Goal: Task Accomplishment & Management: Manage account settings

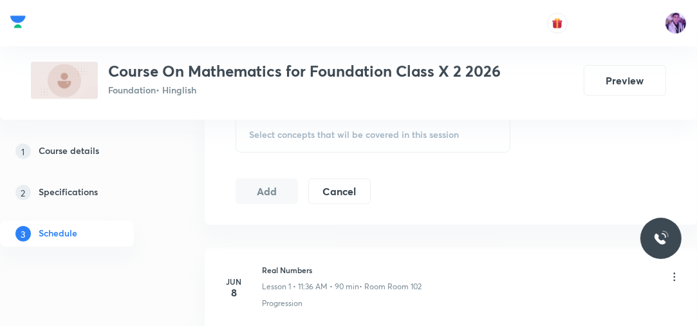
scroll to position [625, 0]
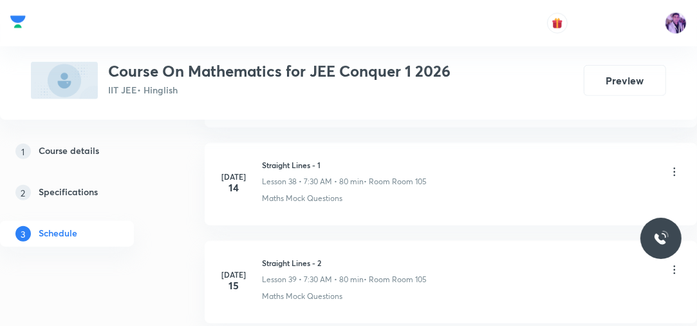
scroll to position [6899, 0]
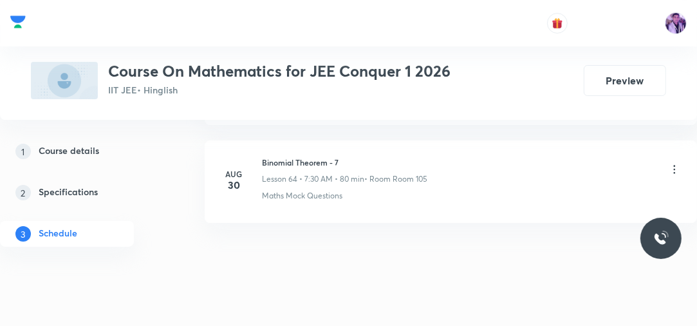
click at [619, 156] on div "Binomial Theorem - 7 Lesson 64 • 7:30 AM • 80 min • Room Room 105" at bounding box center [471, 170] width 419 height 28
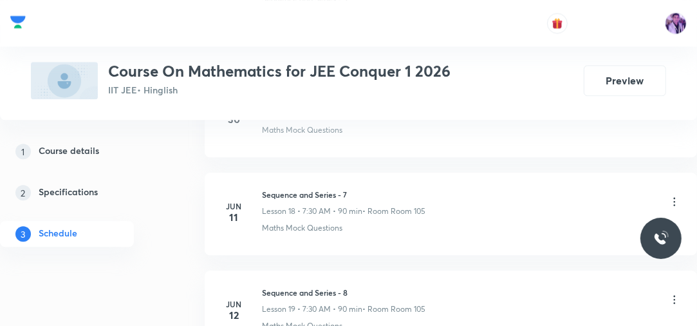
scroll to position [1404, 0]
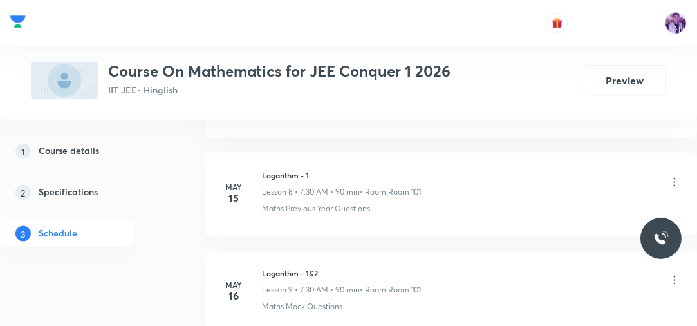
drag, startPoint x: 703, startPoint y: 316, endPoint x: 510, endPoint y: 143, distance: 258.6
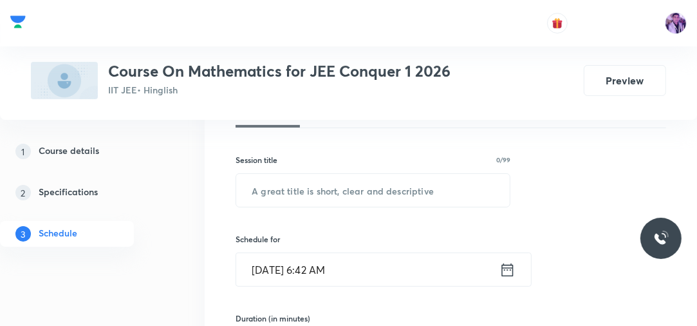
scroll to position [148, 0]
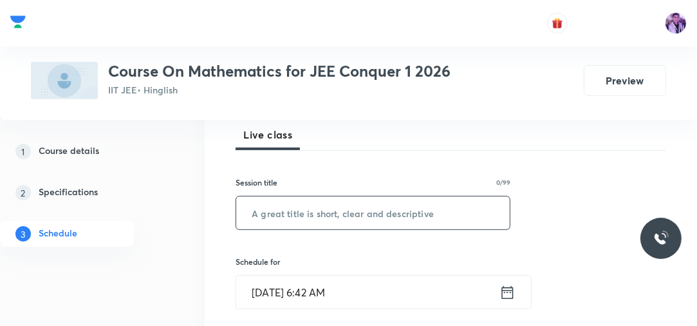
click at [410, 222] on input "text" at bounding box center [373, 212] width 274 height 33
type input "Permutation and Combination - 1"
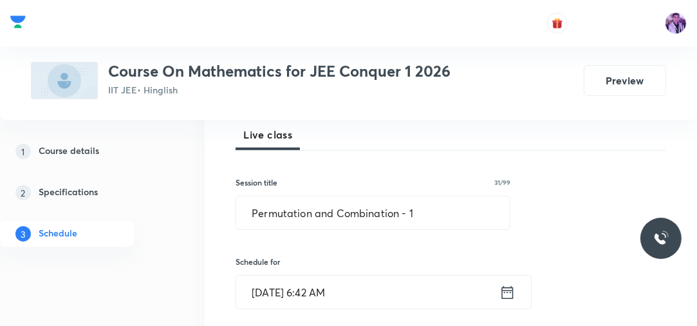
click at [327, 286] on input "Sep 6, 2025, 6:42 AM" at bounding box center [367, 292] width 263 height 33
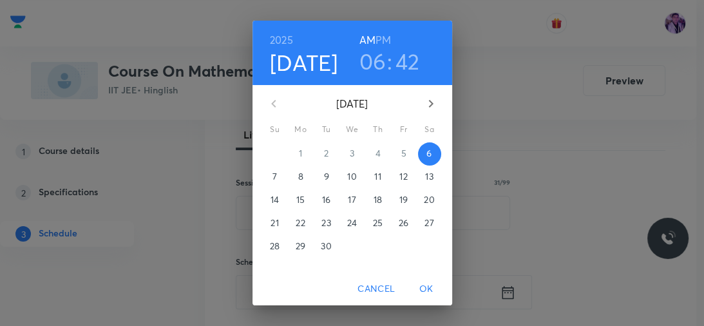
click at [364, 53] on h3 "06" at bounding box center [372, 61] width 27 height 27
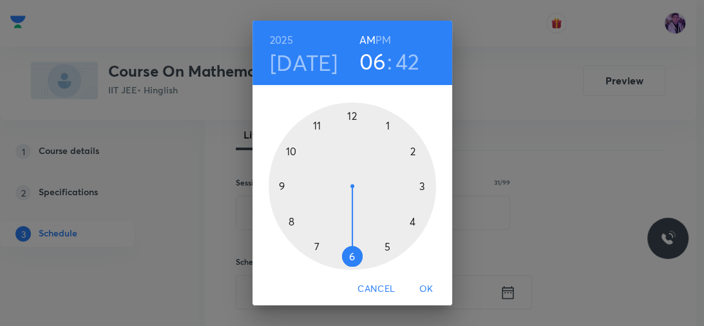
click at [312, 244] on div at bounding box center [352, 185] width 167 height 167
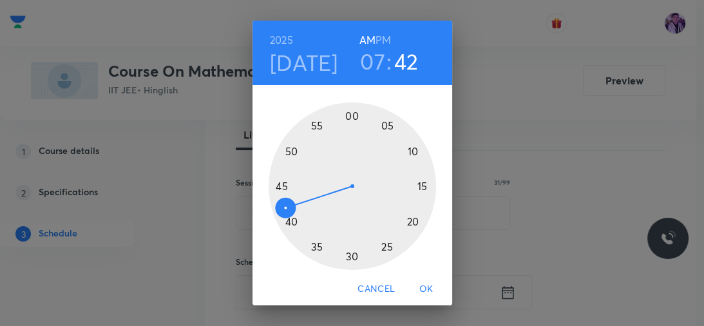
click at [345, 256] on div at bounding box center [352, 185] width 167 height 167
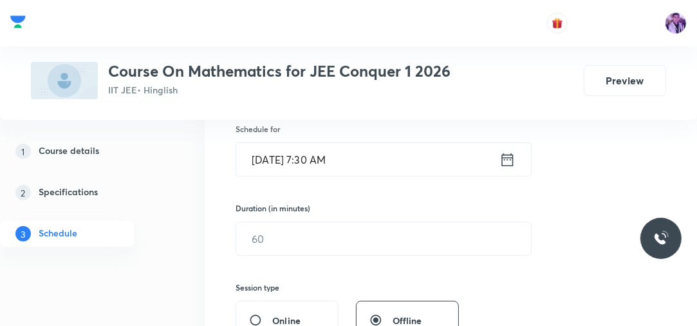
scroll to position [395, 0]
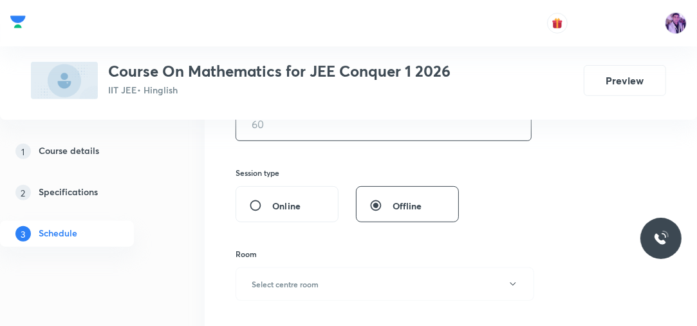
click at [330, 133] on input "text" at bounding box center [383, 124] width 295 height 33
type input "80"
click at [350, 277] on button "Select centre room" at bounding box center [385, 283] width 299 height 33
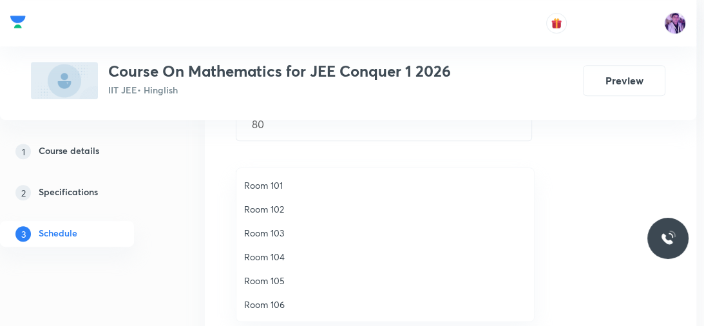
click at [283, 278] on span "Room 105" at bounding box center [385, 281] width 282 height 14
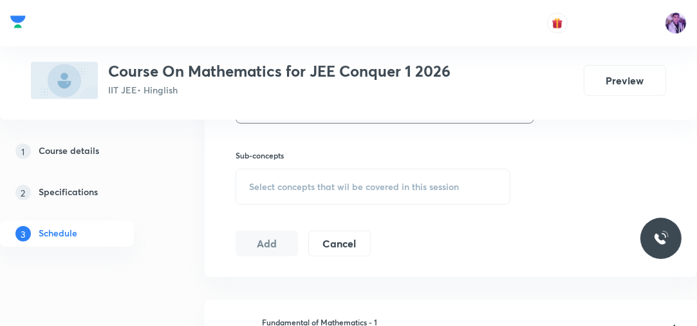
scroll to position [581, 0]
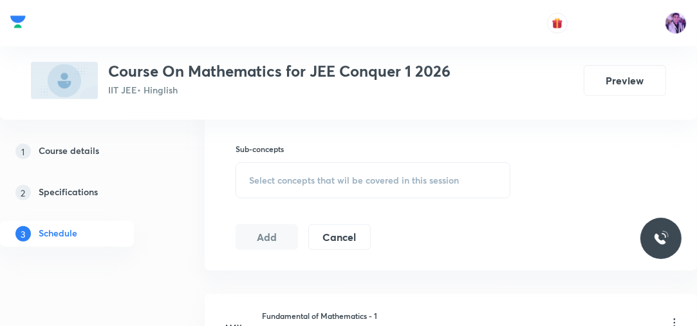
click at [326, 175] on span "Select concepts that wil be covered in this session" at bounding box center [354, 180] width 210 height 10
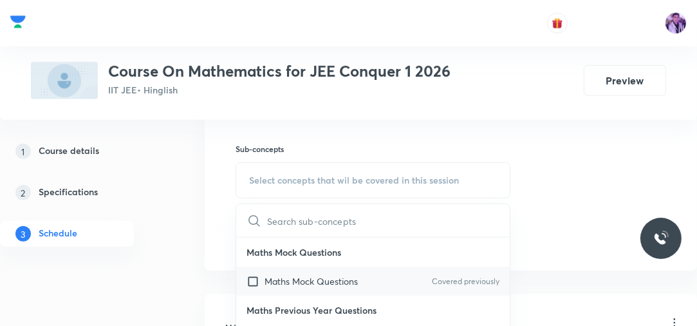
click at [253, 283] on input "checkbox" at bounding box center [256, 281] width 18 height 14
checkbox input "true"
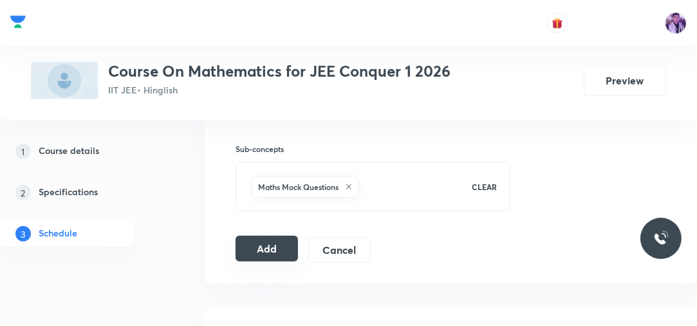
click at [282, 250] on button "Add" at bounding box center [267, 249] width 62 height 26
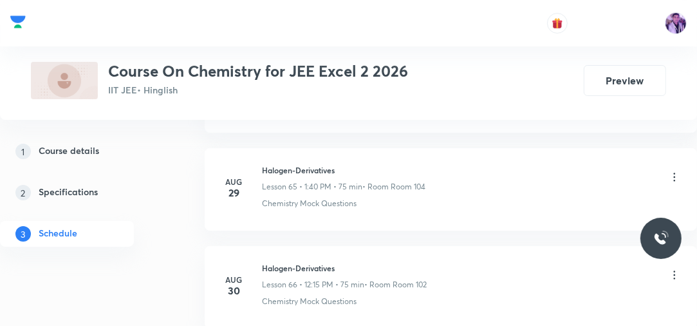
scroll to position [7289, 0]
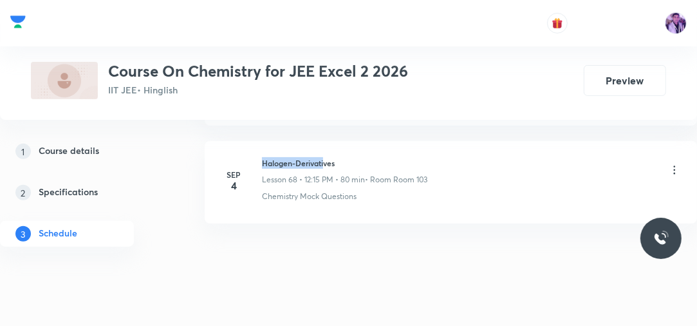
drag, startPoint x: 264, startPoint y: 144, endPoint x: 326, endPoint y: 145, distance: 62.5
click at [326, 157] on h6 "Halogen-Derivatives" at bounding box center [344, 163] width 165 height 12
drag, startPoint x: 265, startPoint y: 144, endPoint x: 352, endPoint y: 134, distance: 86.9
click at [352, 141] on li "Sep 4 Halogen-Derivatives Lesson 68 • 12:15 PM • 80 min • Room Room 103 Chemist…" at bounding box center [451, 182] width 493 height 82
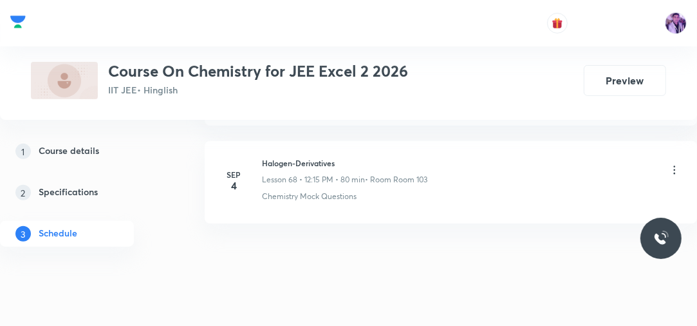
click at [263, 157] on h6 "Halogen-Derivatives" at bounding box center [344, 163] width 165 height 12
drag, startPoint x: 263, startPoint y: 141, endPoint x: 341, endPoint y: 146, distance: 78.7
click at [341, 157] on h6 "Halogen-Derivatives" at bounding box center [344, 163] width 165 height 12
copy h6 "Halogen-Derivatives"
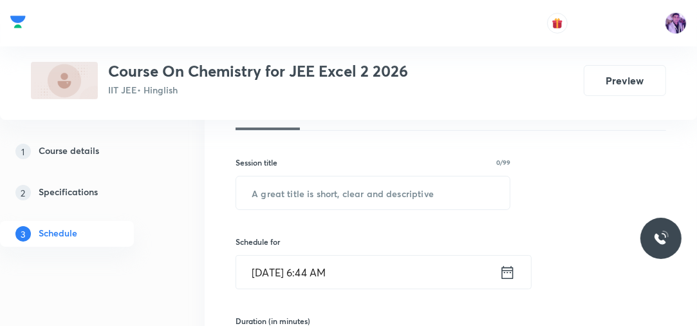
scroll to position [204, 0]
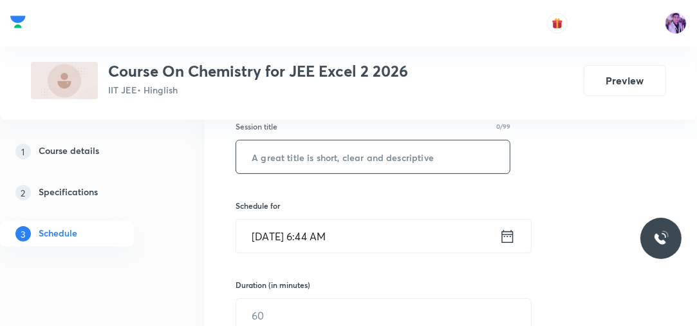
click at [429, 149] on input "text" at bounding box center [373, 156] width 274 height 33
paste input "Halogen-Derivatives"
type input "Halogen-Derivatives"
click at [316, 225] on input "Sep 6, 2025, 6:44 AM" at bounding box center [367, 236] width 263 height 33
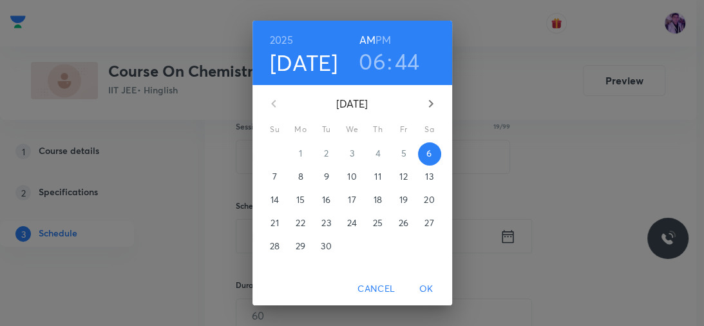
click at [368, 62] on h3 "06" at bounding box center [372, 61] width 27 height 27
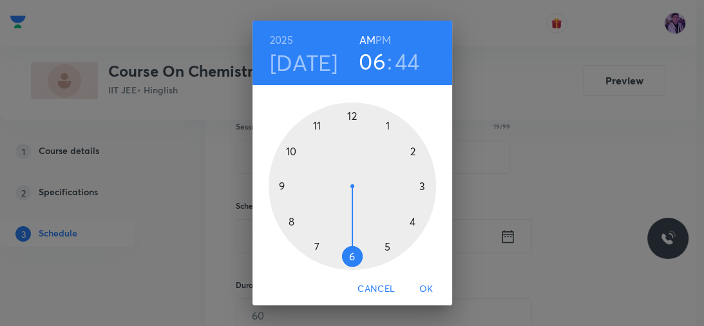
click at [312, 247] on div at bounding box center [352, 185] width 167 height 167
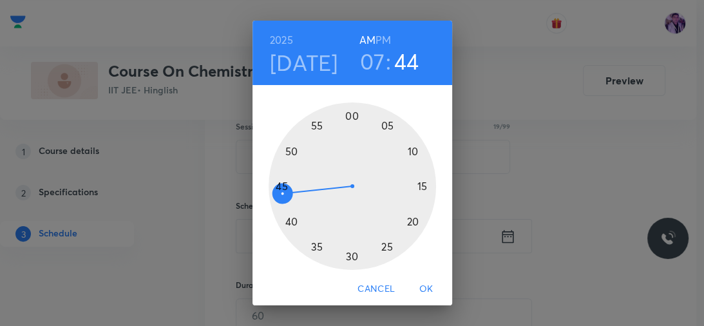
click at [345, 259] on div at bounding box center [352, 185] width 167 height 167
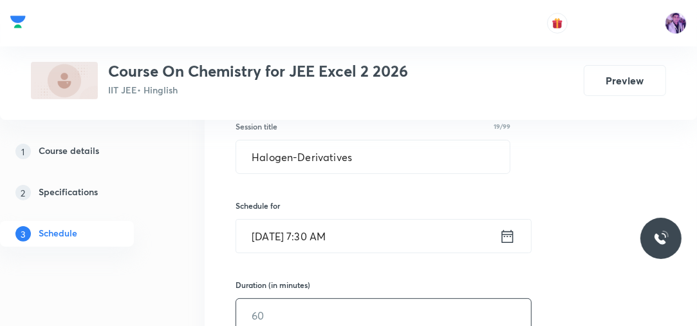
click at [260, 307] on input "text" at bounding box center [383, 315] width 295 height 33
type input "80"
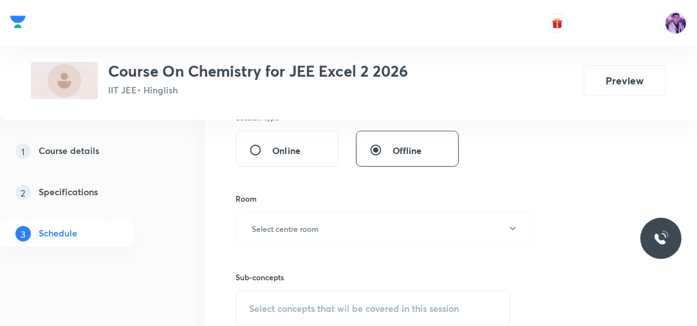
scroll to position [451, 0]
click at [294, 233] on button "Select centre room" at bounding box center [385, 227] width 299 height 33
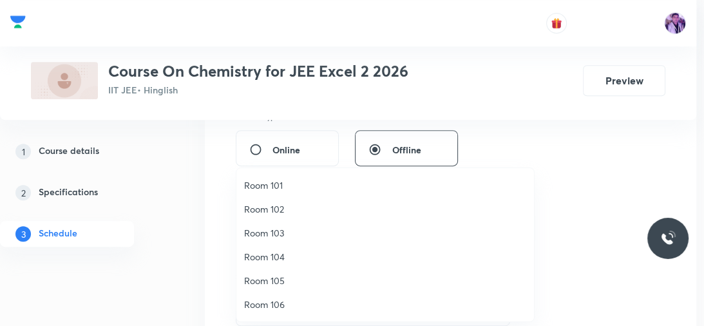
click at [268, 279] on span "Room 105" at bounding box center [385, 281] width 282 height 14
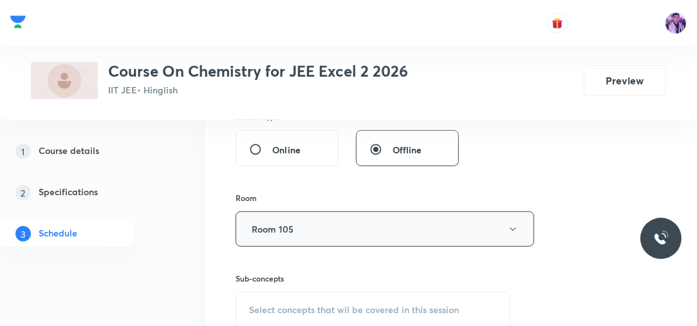
click at [307, 229] on button "Room 105" at bounding box center [385, 228] width 299 height 35
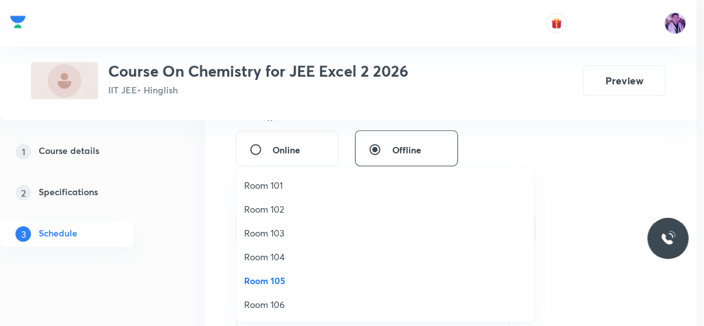
click at [305, 185] on span "Room 101" at bounding box center [385, 185] width 282 height 14
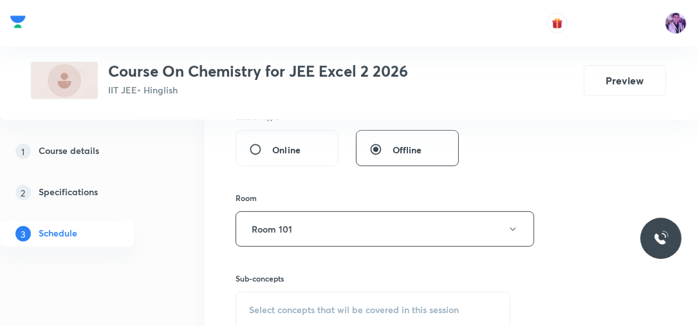
click at [279, 310] on span "Select concepts that wil be covered in this session" at bounding box center [354, 310] width 210 height 10
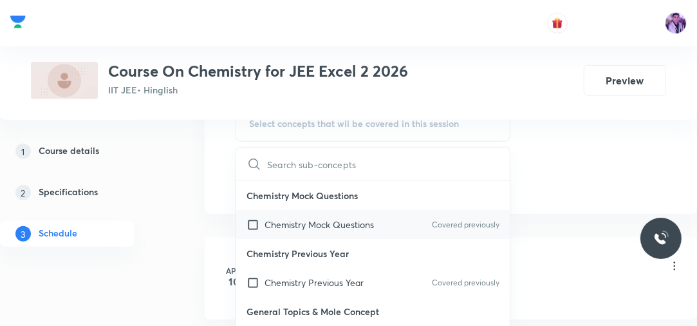
click at [249, 224] on input "checkbox" at bounding box center [256, 225] width 18 height 14
checkbox input "true"
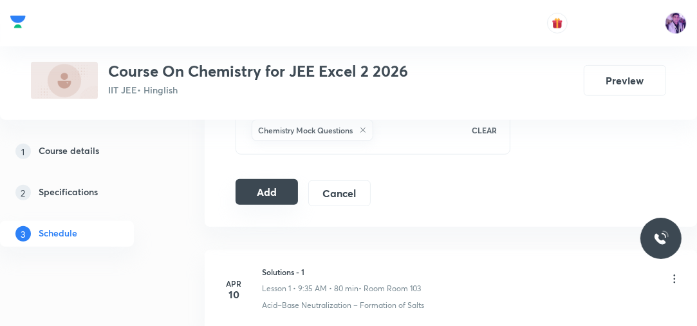
click at [270, 193] on button "Add" at bounding box center [267, 192] width 62 height 26
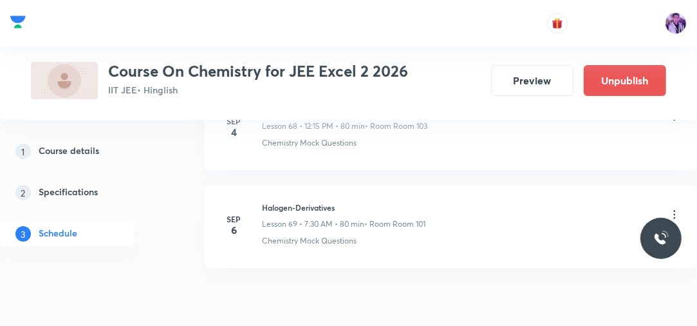
scroll to position [6807, 0]
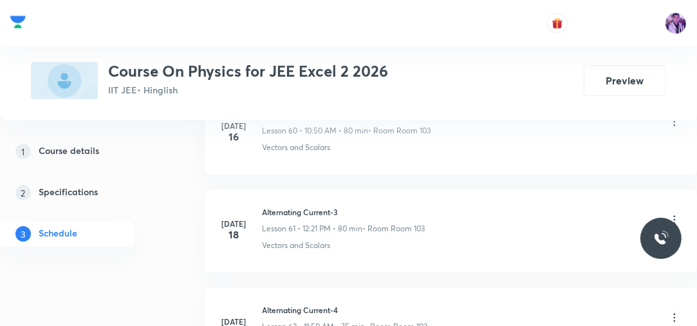
scroll to position [9144, 0]
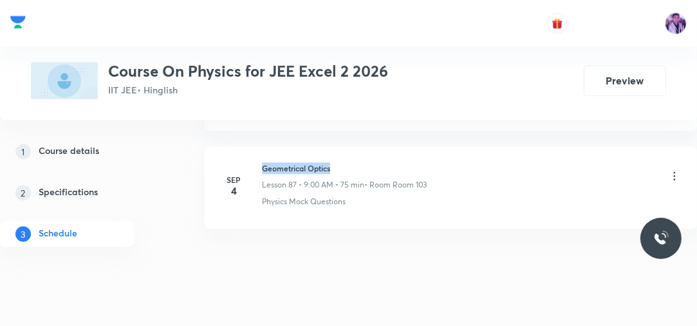
drag, startPoint x: 263, startPoint y: 144, endPoint x: 334, endPoint y: 137, distance: 71.8
click at [334, 146] on li "Sep 4 Geometrical Optics Lesson 87 • 9:00 AM • 75 min • Room Room 103 Physics M…" at bounding box center [451, 187] width 493 height 82
copy h6 "Geometrical Optics"
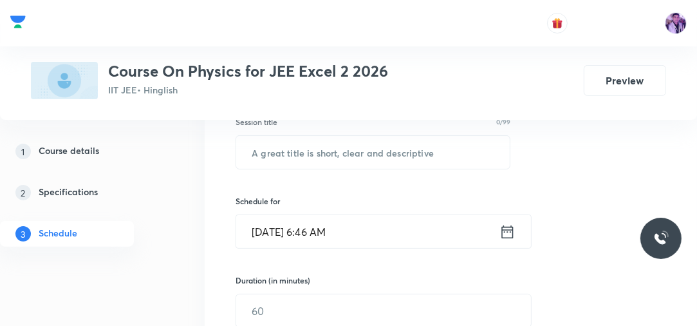
scroll to position [224, 0]
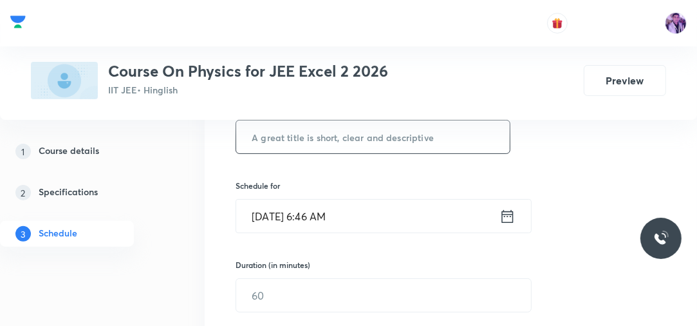
click at [378, 149] on input "text" at bounding box center [373, 136] width 274 height 33
paste input "Geometrical Optics"
type input "Geometrical Optics"
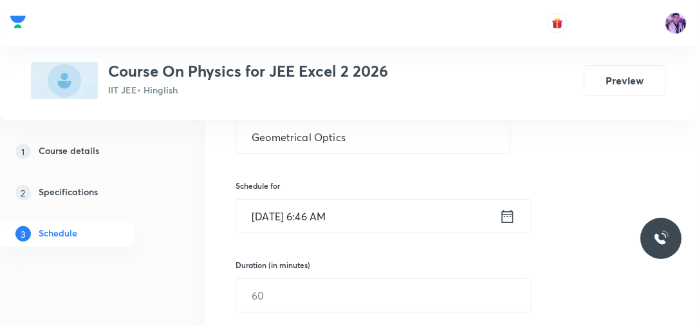
click at [321, 225] on input "Sep 6, 2025, 6:46 AM" at bounding box center [367, 216] width 263 height 33
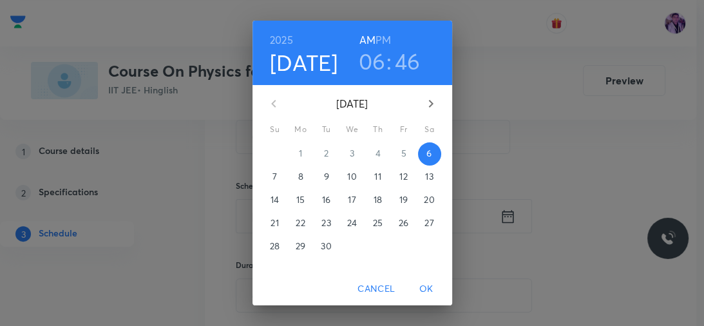
click at [372, 66] on h3 "06" at bounding box center [372, 61] width 27 height 27
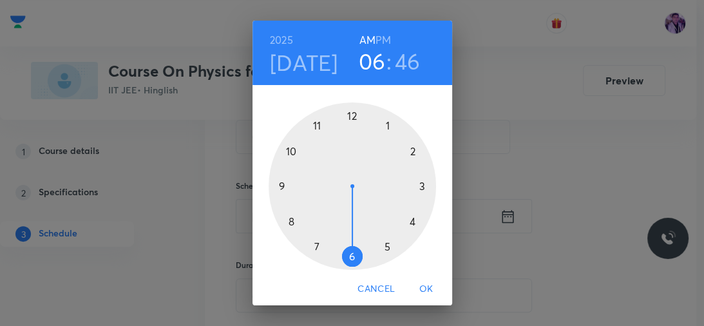
click at [276, 184] on div at bounding box center [352, 185] width 167 height 167
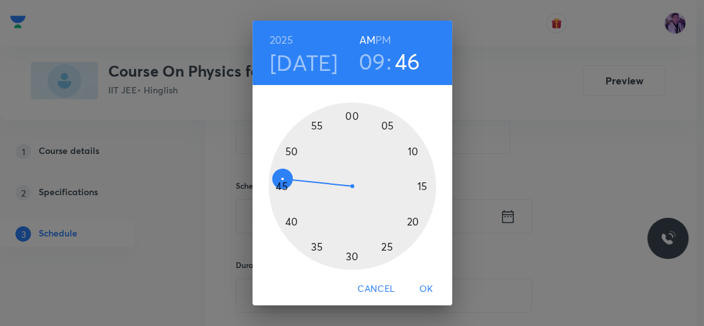
click at [410, 151] on div at bounding box center [352, 185] width 167 height 167
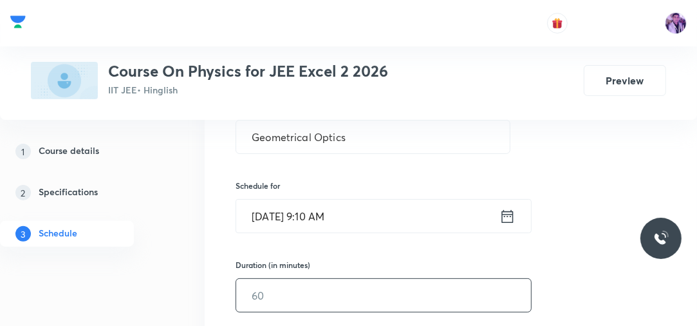
click at [286, 290] on input "text" at bounding box center [383, 295] width 295 height 33
type input "75"
click at [205, 252] on div "Session 88 Live class Session title 18/99 Geometrical Optics ​ Schedule for Sep…" at bounding box center [451, 313] width 493 height 623
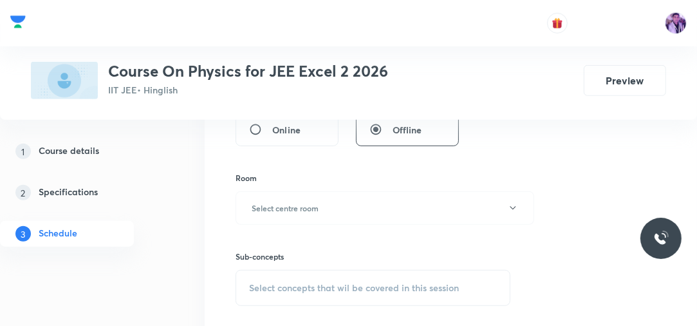
scroll to position [471, 0]
click at [345, 207] on button "Select centre room" at bounding box center [385, 207] width 299 height 33
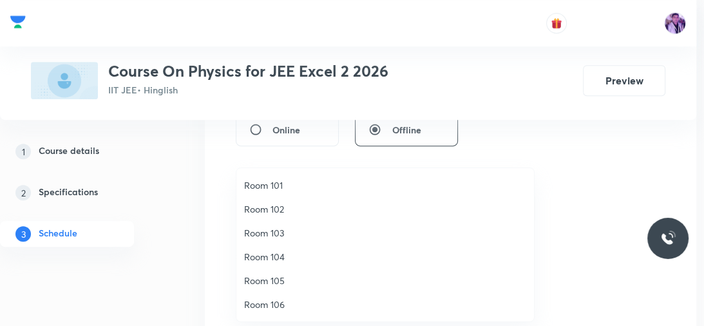
click at [296, 178] on li "Room 101" at bounding box center [385, 185] width 298 height 24
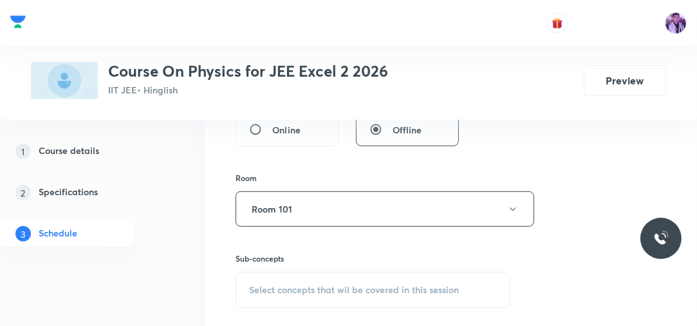
click at [301, 278] on div "Select concepts that wil be covered in this session" at bounding box center [373, 290] width 275 height 36
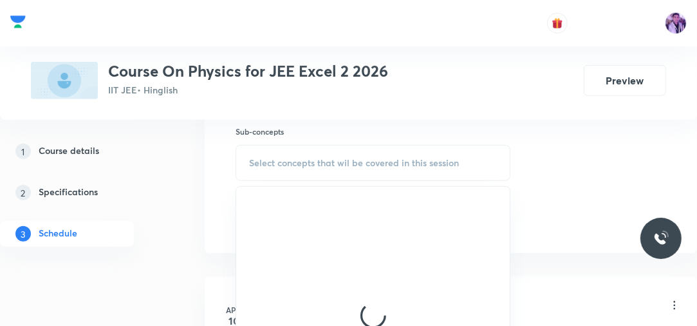
scroll to position [628, 0]
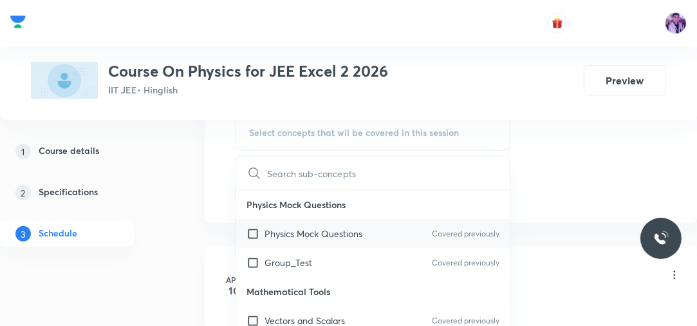
click at [318, 229] on p "Physics Mock Questions" at bounding box center [314, 234] width 98 height 14
checkbox input "true"
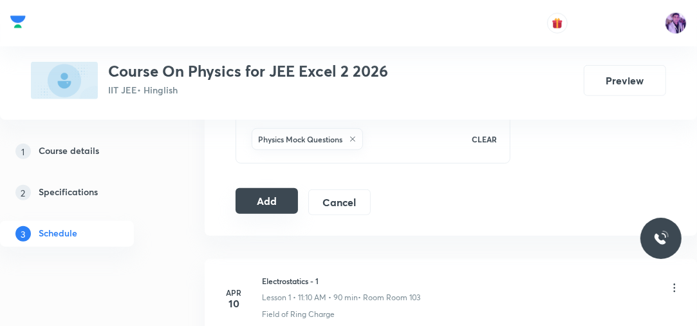
click at [260, 202] on button "Add" at bounding box center [267, 201] width 62 height 26
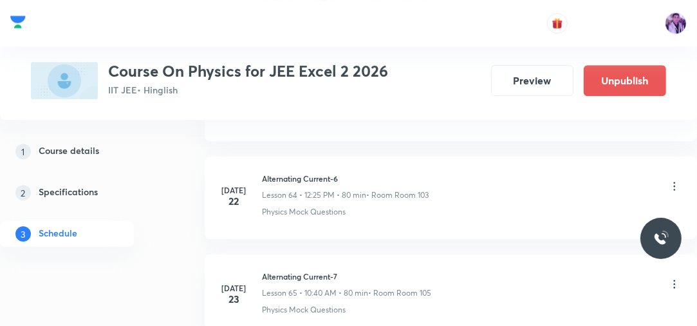
scroll to position [8673, 0]
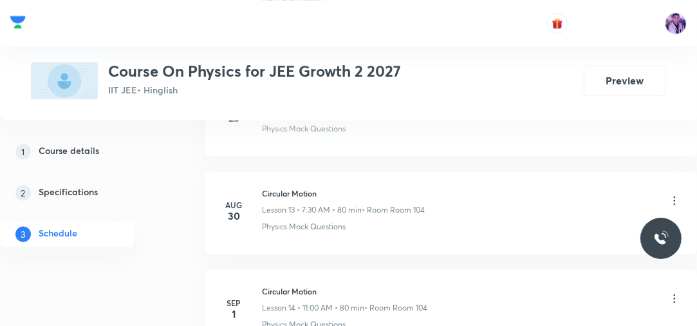
scroll to position [2115, 0]
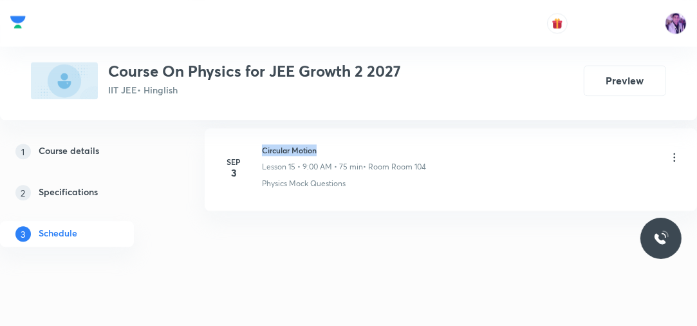
drag, startPoint x: 263, startPoint y: 146, endPoint x: 330, endPoint y: 147, distance: 67.6
click at [330, 147] on h6 "Circular Motion" at bounding box center [344, 150] width 164 height 12
copy h6 "Circular Motion"
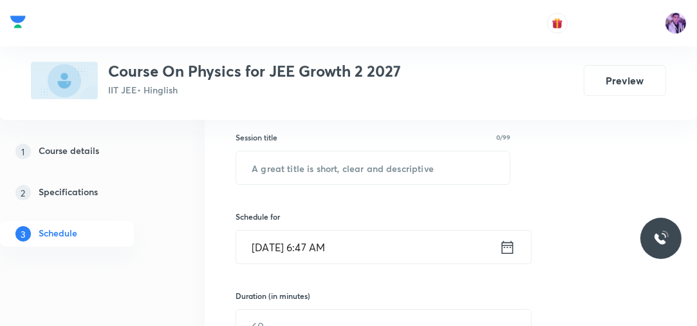
scroll to position [212, 0]
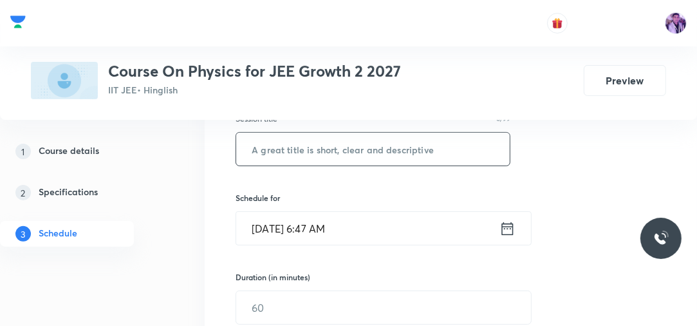
click at [375, 160] on input "text" at bounding box center [373, 149] width 274 height 33
paste input "Circular Motion"
type input "Circular Motion"
click at [325, 216] on input "[DATE] 6:47 AM" at bounding box center [367, 228] width 263 height 33
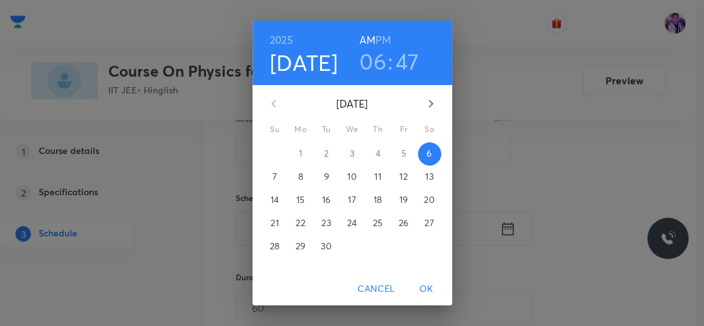
click at [371, 62] on h3 "06" at bounding box center [372, 61] width 27 height 27
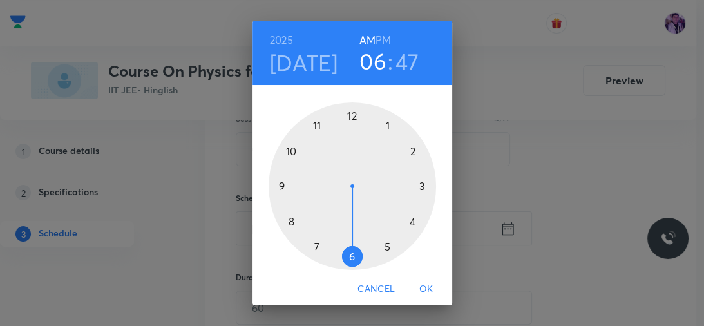
click at [312, 250] on div at bounding box center [352, 185] width 167 height 167
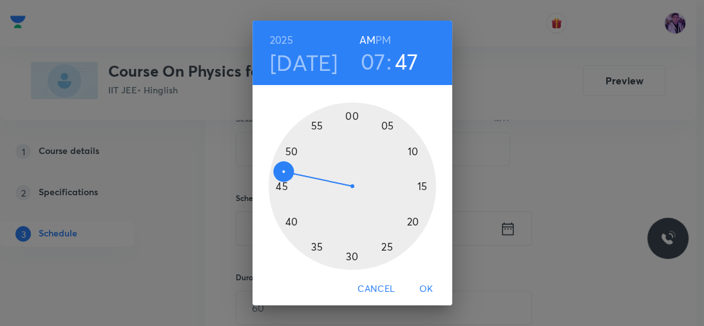
click at [348, 258] on div at bounding box center [352, 185] width 167 height 167
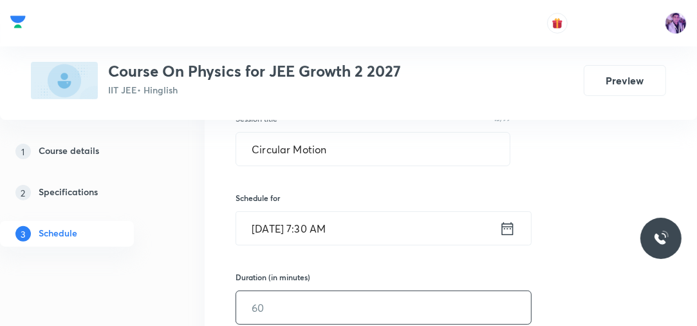
click at [289, 294] on input "text" at bounding box center [383, 307] width 295 height 33
type input "75"
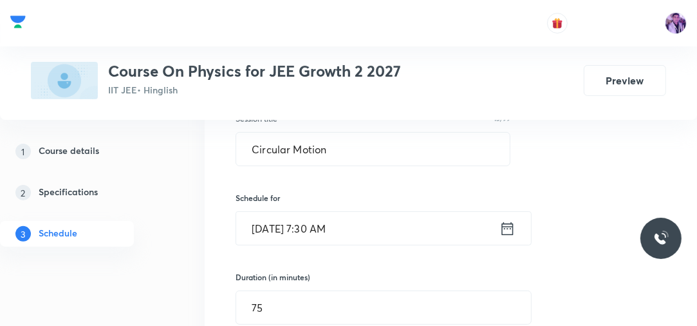
click at [209, 250] on div "Session 16 Live class Session title 15/99 Circular Motion ​ Schedule for [DATE]…" at bounding box center [451, 325] width 493 height 623
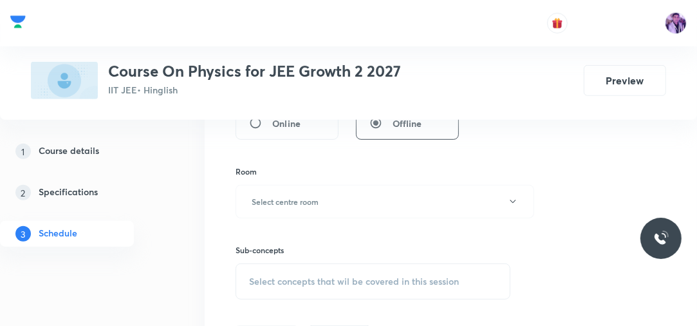
scroll to position [480, 0]
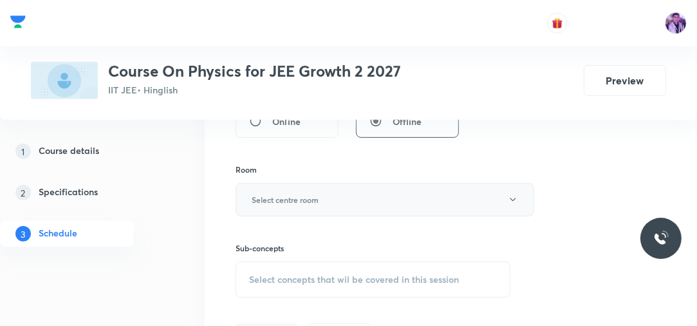
click at [303, 208] on button "Select centre room" at bounding box center [385, 199] width 299 height 33
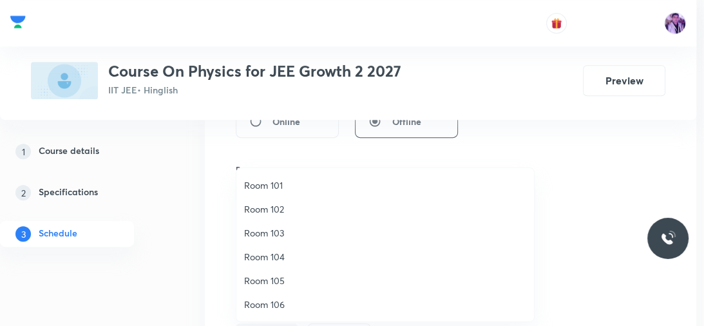
click at [278, 187] on span "Room 101" at bounding box center [385, 185] width 282 height 14
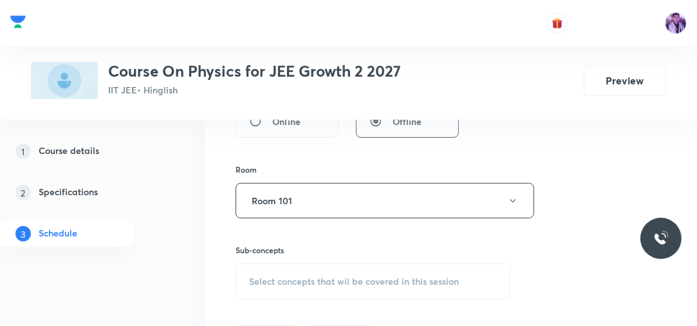
click at [270, 272] on div "Select concepts that wil be covered in this session" at bounding box center [373, 281] width 275 height 36
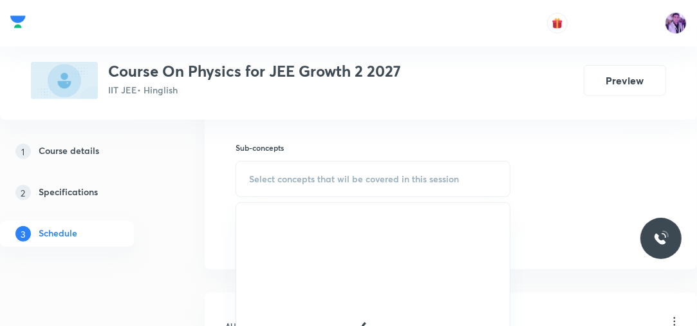
scroll to position [586, 0]
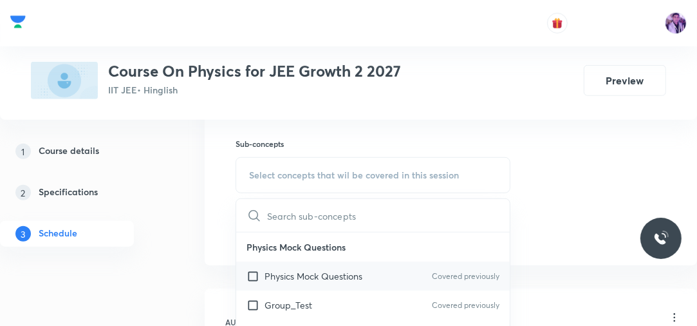
click at [305, 269] on p "Physics Mock Questions" at bounding box center [314, 276] width 98 height 14
checkbox input "true"
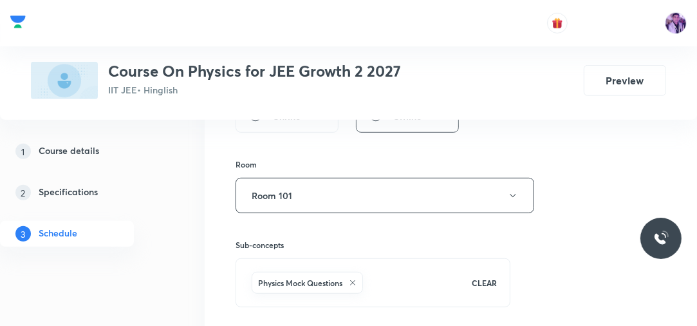
scroll to position [480, 0]
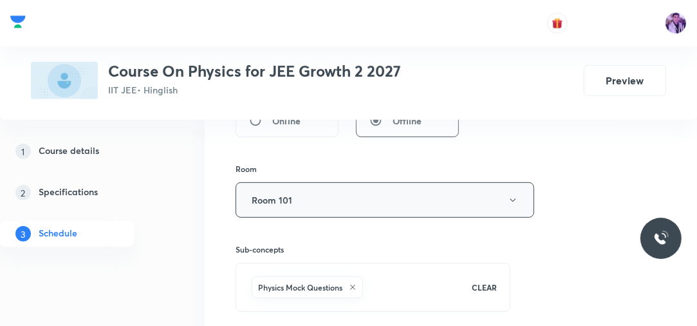
click at [443, 205] on button "Room 101" at bounding box center [385, 199] width 299 height 35
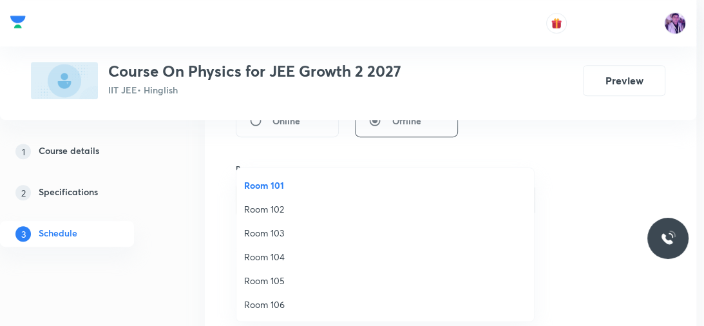
click at [296, 257] on span "Room 104" at bounding box center [385, 257] width 282 height 14
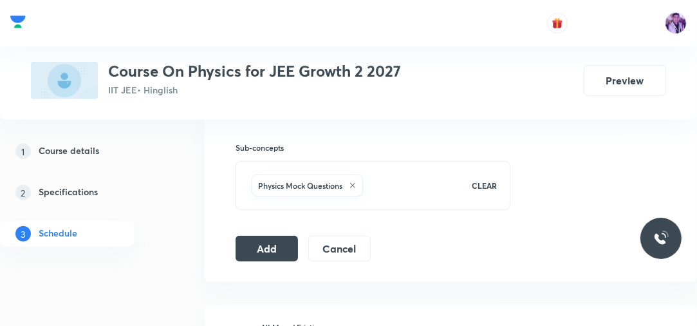
scroll to position [583, 0]
click at [287, 247] on button "Add" at bounding box center [267, 246] width 62 height 26
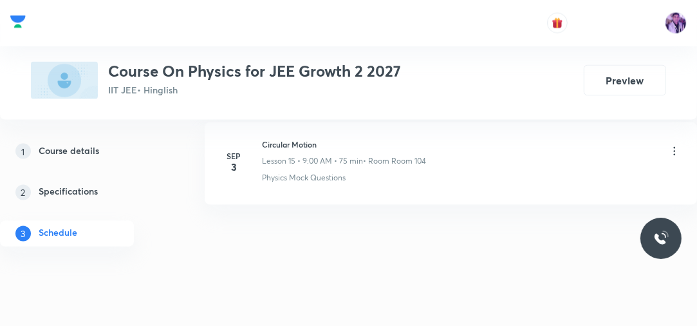
scroll to position [1547, 0]
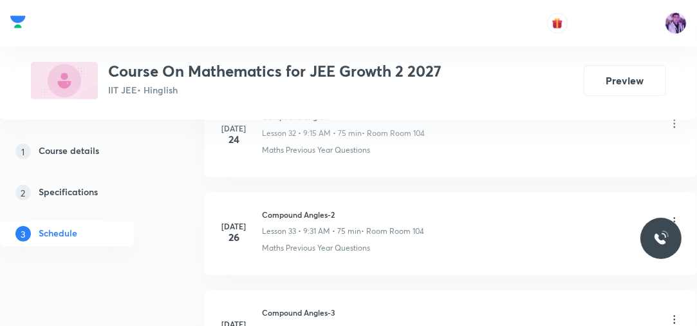
scroll to position [5629, 0]
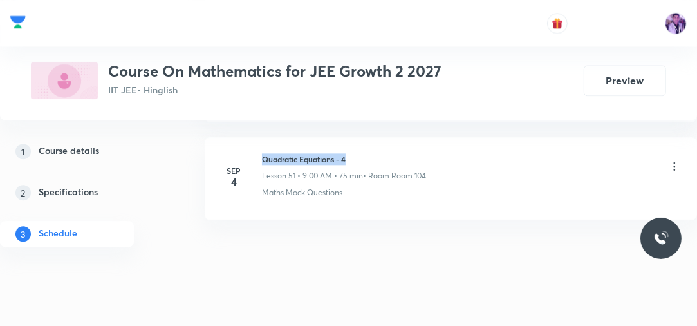
drag, startPoint x: 261, startPoint y: 145, endPoint x: 355, endPoint y: 147, distance: 94.0
click at [355, 153] on div "Sep 4 Quadratic Equations - 4 Lesson 51 • 9:00 AM • 75 min • Room Room 104 Math…" at bounding box center [451, 175] width 460 height 45
copy h6 "Quadratic Equations - 4"
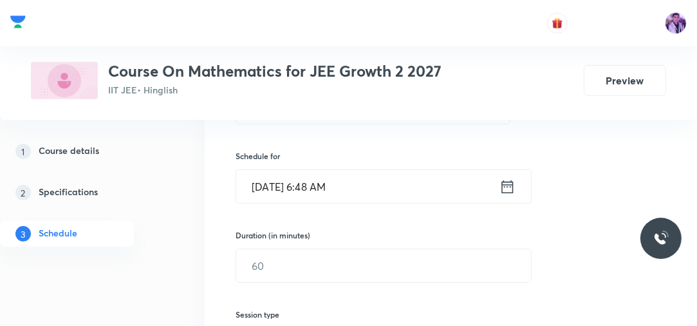
scroll to position [226, 0]
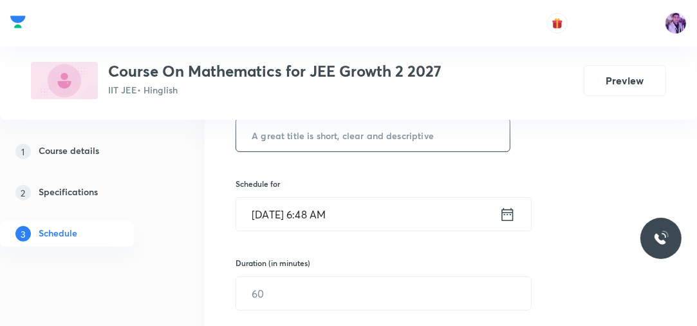
click at [343, 140] on input "text" at bounding box center [373, 134] width 274 height 33
paste input "Quadratic Equations - 4"
type input "Quadratic Equations - 5"
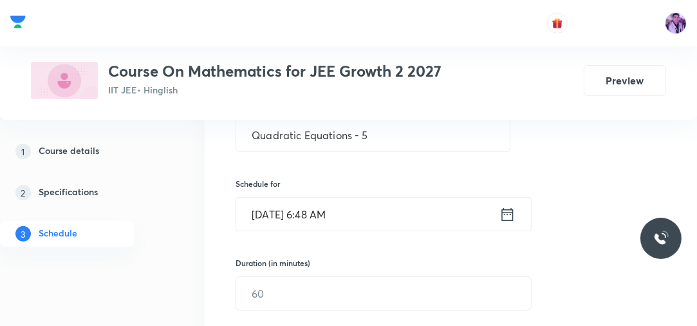
click at [312, 227] on input "Sep 6, 2025, 6:48 AM" at bounding box center [367, 214] width 263 height 33
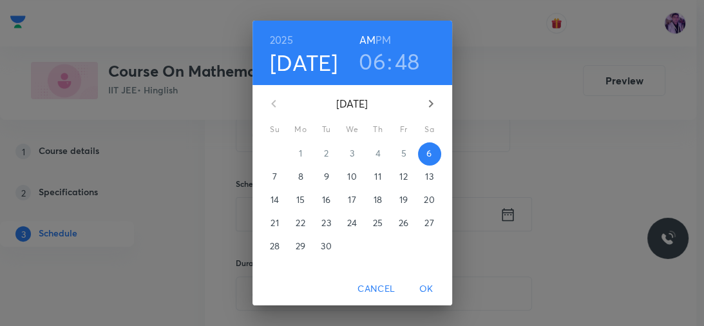
click at [379, 70] on h3 "06" at bounding box center [372, 61] width 27 height 27
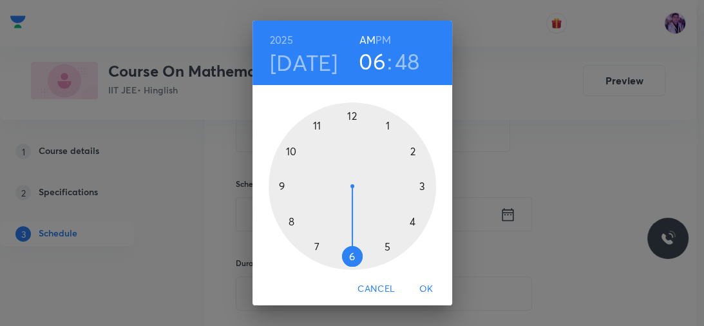
click at [281, 188] on div at bounding box center [352, 185] width 167 height 167
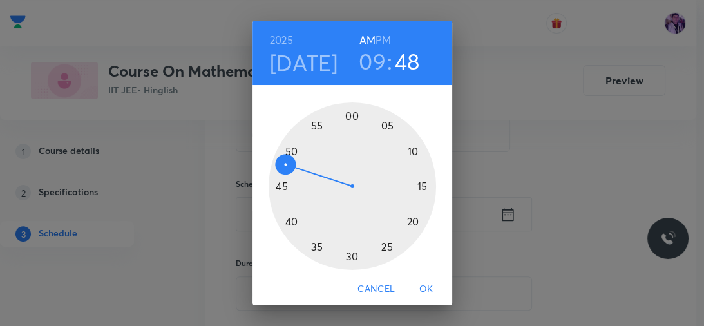
click at [419, 184] on div at bounding box center [352, 185] width 167 height 167
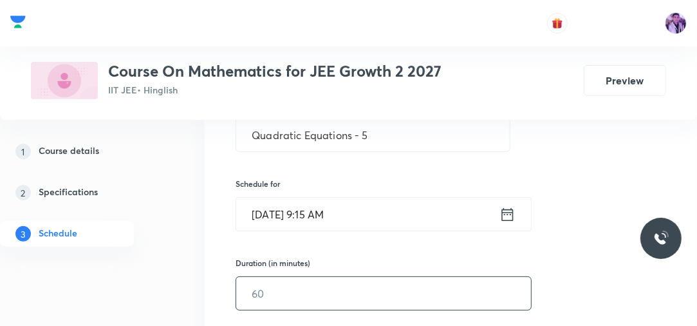
click at [287, 283] on input "text" at bounding box center [383, 293] width 295 height 33
type input "75"
click at [159, 236] on div "1 Course details 2 Specifications 3 Schedule" at bounding box center [85, 200] width 171 height 124
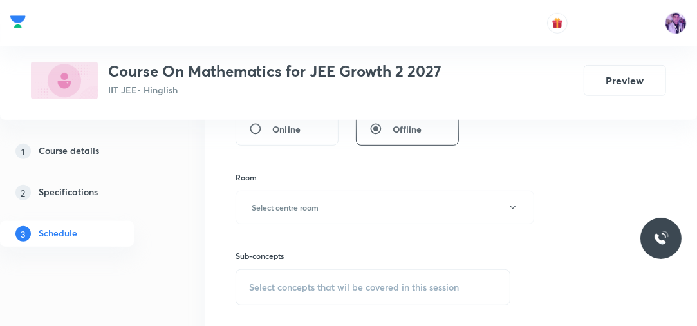
scroll to position [473, 0]
click at [273, 213] on button "Select centre room" at bounding box center [385, 205] width 299 height 33
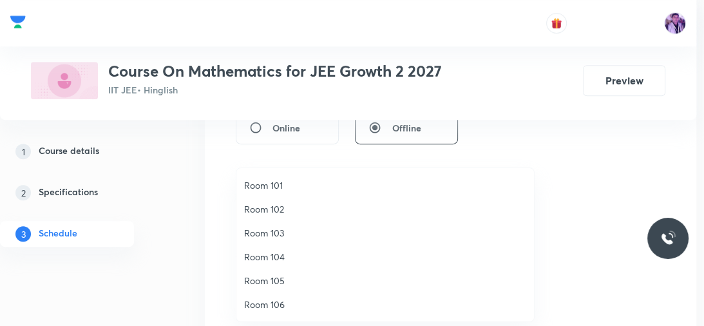
click at [264, 255] on span "Room 104" at bounding box center [385, 257] width 282 height 14
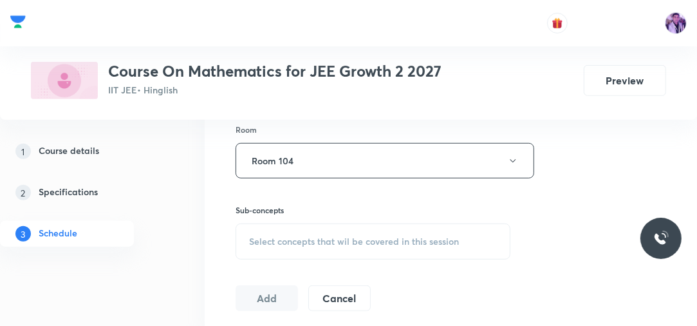
scroll to position [556, 0]
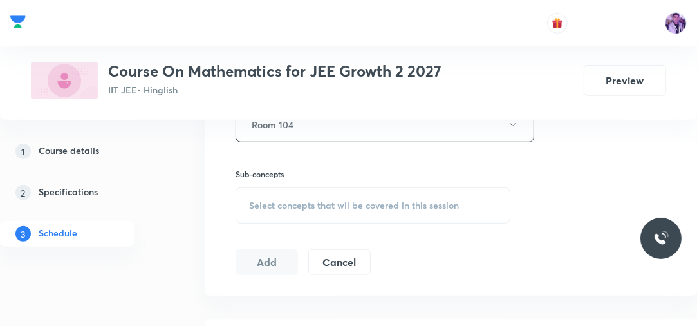
click at [371, 203] on span "Select concepts that wil be covered in this session" at bounding box center [354, 205] width 210 height 10
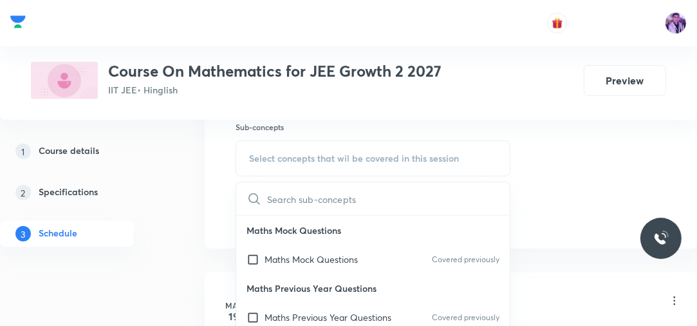
scroll to position [621, 0]
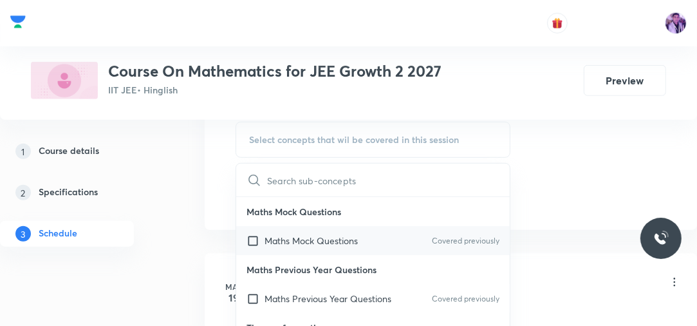
click at [312, 234] on p "Maths Mock Questions" at bounding box center [311, 241] width 93 height 14
checkbox input "true"
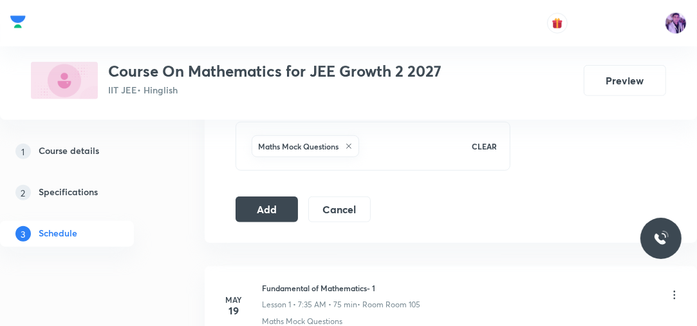
click at [268, 206] on button "Add" at bounding box center [267, 208] width 62 height 26
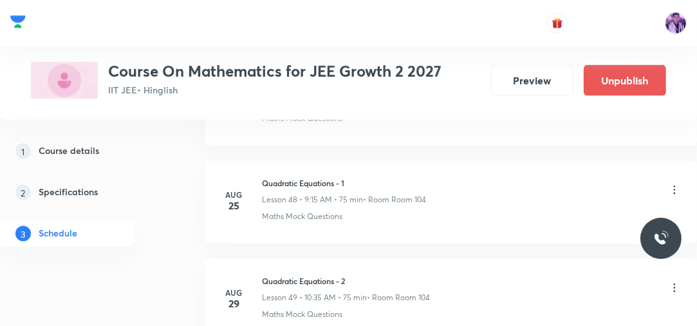
scroll to position [5159, 0]
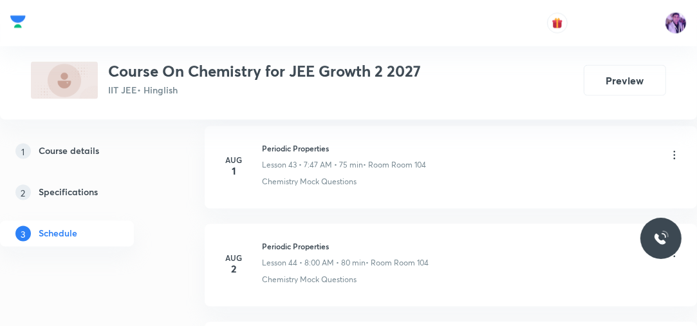
scroll to position [6508, 0]
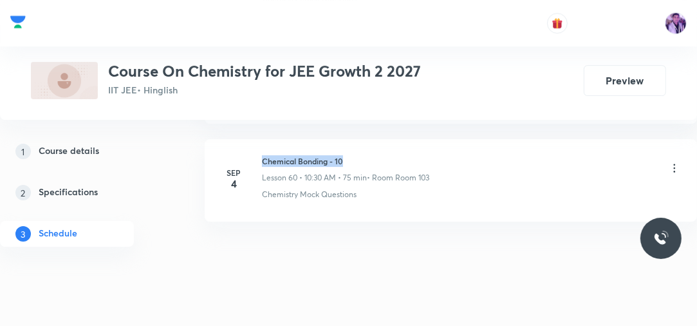
drag, startPoint x: 262, startPoint y: 143, endPoint x: 350, endPoint y: 147, distance: 88.3
click at [350, 155] on h6 "Chemical Bonding - 10" at bounding box center [345, 161] width 167 height 12
copy h6 "Chemical Bonding - 10"
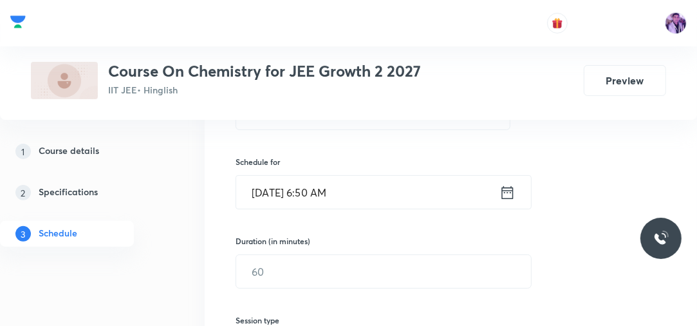
scroll to position [227, 0]
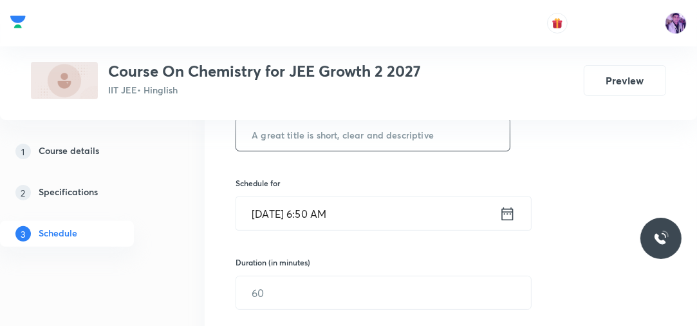
click at [456, 122] on input "text" at bounding box center [373, 134] width 274 height 33
paste input "Chemical Bonding - 10"
type input "Chemical Bonding - 11"
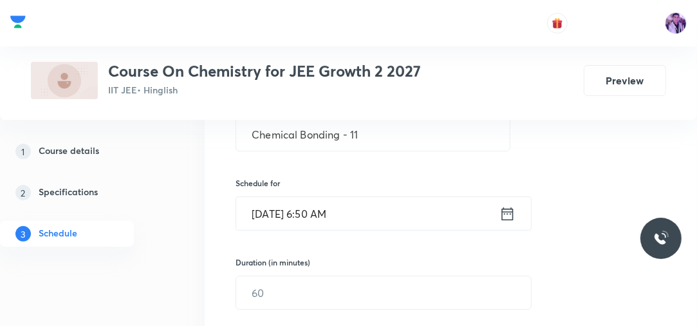
click at [323, 219] on input "Sep 6, 2025, 6:50 AM" at bounding box center [367, 213] width 263 height 33
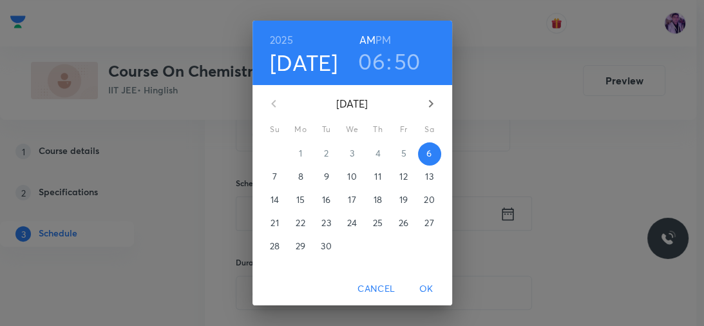
click at [368, 59] on h3 "06" at bounding box center [371, 61] width 27 height 27
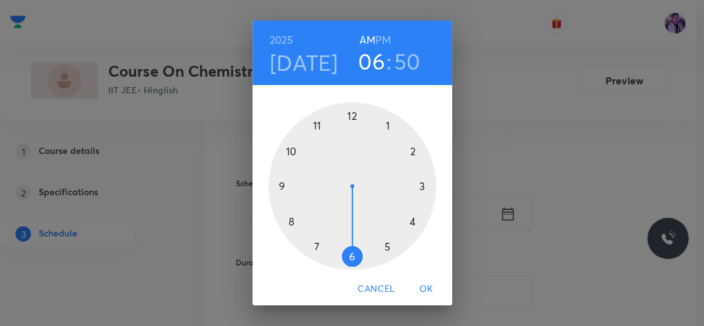
click at [312, 249] on div at bounding box center [352, 185] width 167 height 167
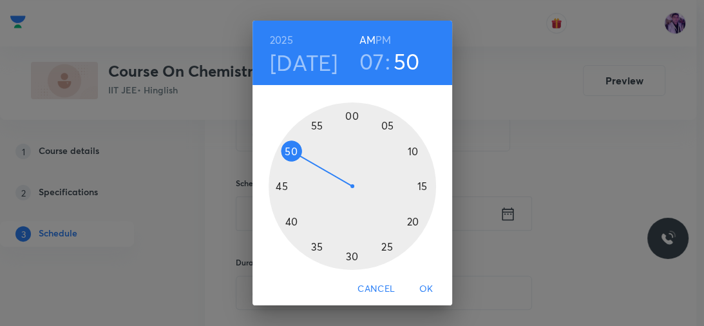
click at [368, 59] on h3 "07" at bounding box center [371, 61] width 25 height 27
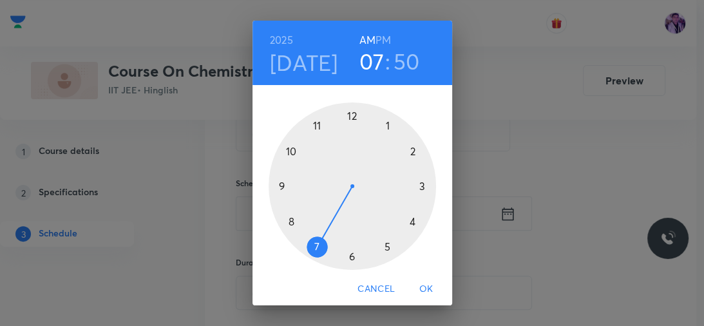
click at [283, 147] on div at bounding box center [352, 185] width 167 height 167
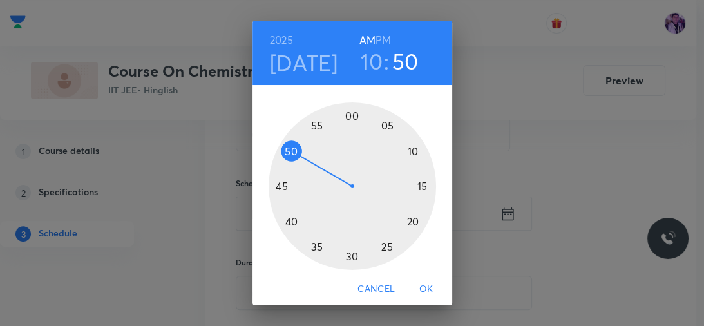
click at [283, 147] on div at bounding box center [352, 185] width 167 height 167
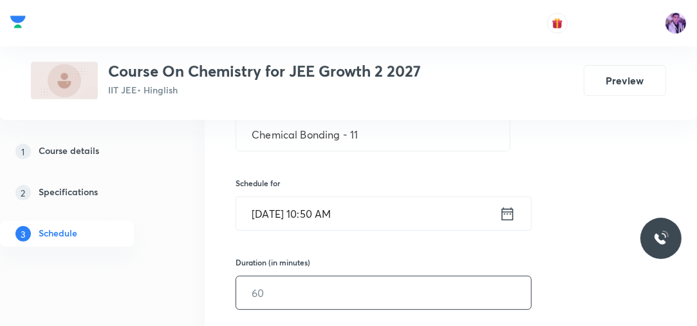
click at [255, 281] on input "text" at bounding box center [383, 292] width 295 height 33
type input "75"
click at [165, 244] on div "1 Course details 2 Specifications 3 Schedule" at bounding box center [85, 200] width 171 height 124
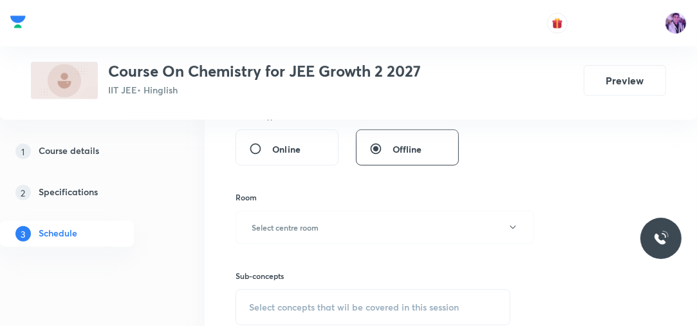
scroll to position [453, 0]
click at [279, 240] on button "Select centre room" at bounding box center [385, 225] width 299 height 33
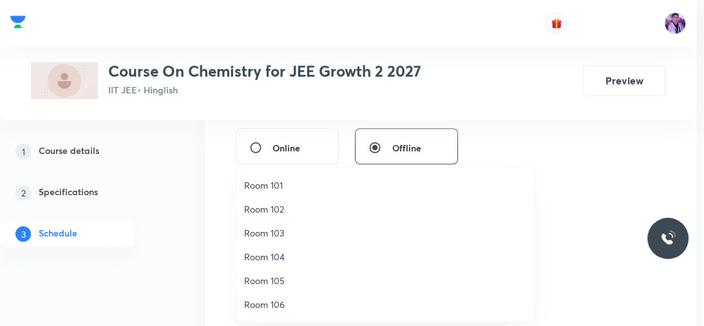
click at [267, 279] on span "Room 105" at bounding box center [385, 281] width 282 height 14
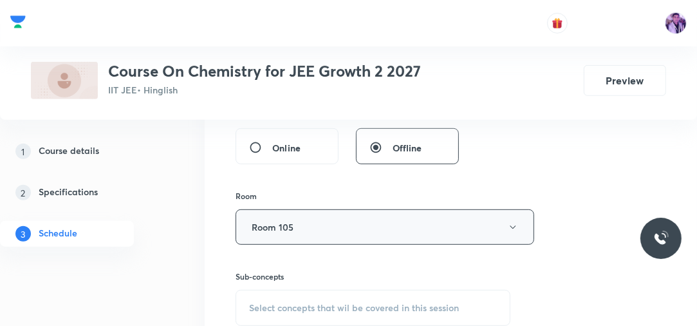
click at [316, 240] on button "Room 105" at bounding box center [385, 226] width 299 height 35
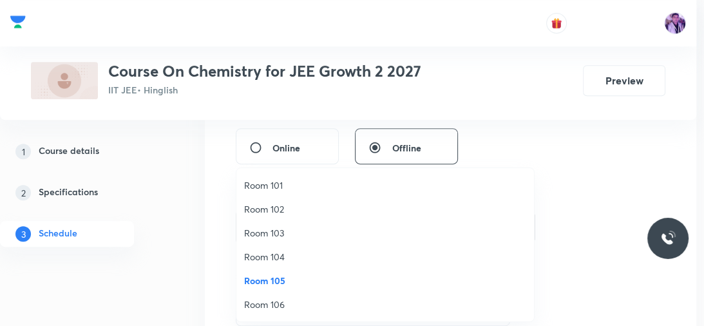
click at [300, 252] on span "Room 104" at bounding box center [385, 257] width 282 height 14
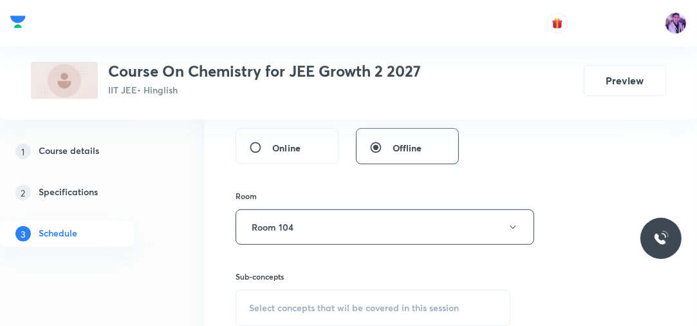
click at [288, 309] on span "Select concepts that wil be covered in this session" at bounding box center [354, 308] width 210 height 10
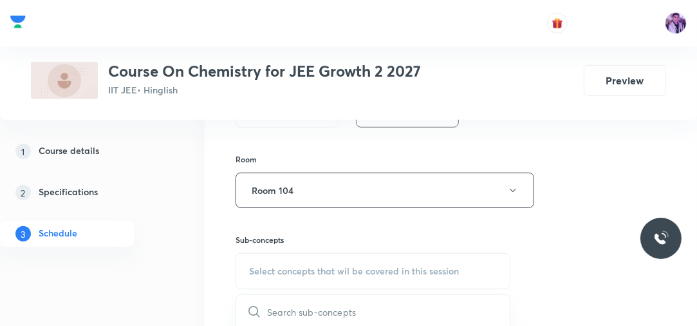
scroll to position [637, 0]
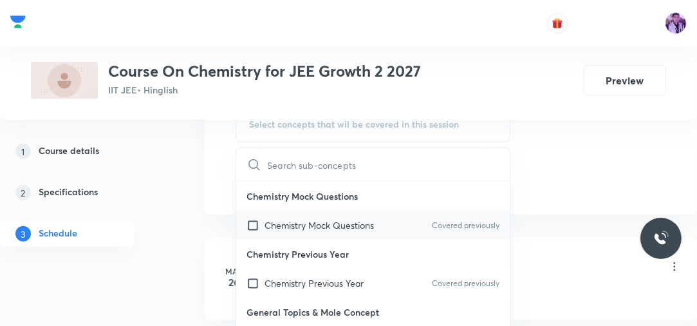
click at [313, 219] on p "Chemistry Mock Questions" at bounding box center [319, 225] width 109 height 14
checkbox input "true"
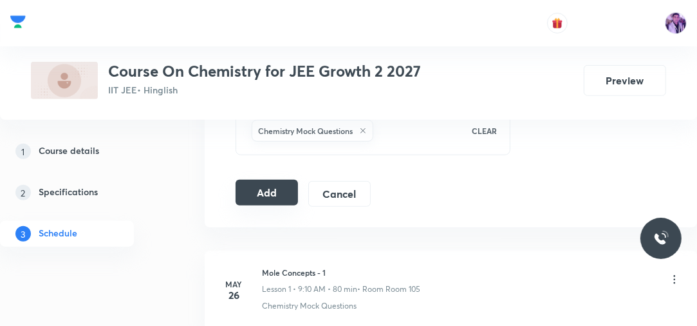
click at [283, 180] on button "Add" at bounding box center [267, 193] width 62 height 26
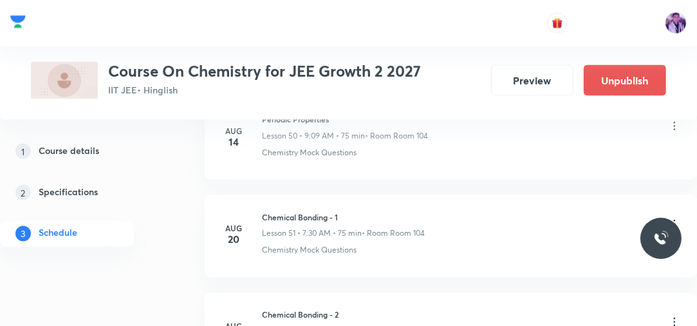
scroll to position [6038, 0]
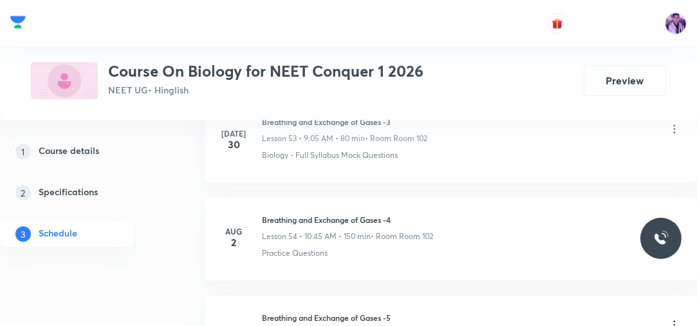
scroll to position [7387, 0]
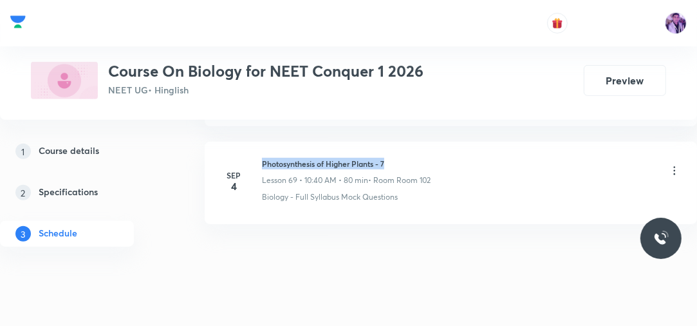
drag, startPoint x: 262, startPoint y: 144, endPoint x: 405, endPoint y: 131, distance: 143.5
click at [405, 142] on li "[DATE] Photosynthesis of Higher Plants - 7 Lesson 69 • 10:40 AM • 80 min • Room…" at bounding box center [451, 183] width 493 height 82
copy h6 "Photosynthesis of Higher Plants - 7"
click at [406, 118] on div "Plus Courses Course On Biology for NEET Conquer 1 2026 NEET UG • Hinglish Previ…" at bounding box center [348, 60] width 697 height 120
click at [407, 118] on div "Plus Courses Course On Biology for NEET Conquer 1 2026 NEET UG • Hinglish Previ…" at bounding box center [348, 60] width 697 height 120
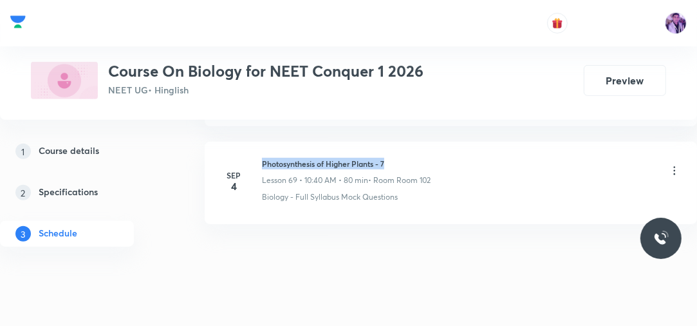
drag, startPoint x: 263, startPoint y: 142, endPoint x: 407, endPoint y: 148, distance: 144.4
click at [407, 158] on h6 "Photosynthesis of Higher Plants - 7" at bounding box center [346, 164] width 169 height 12
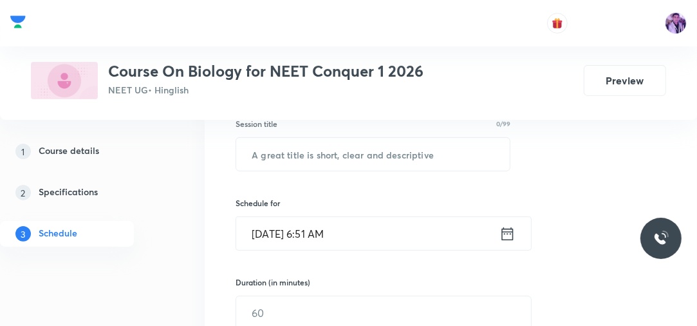
scroll to position [171, 0]
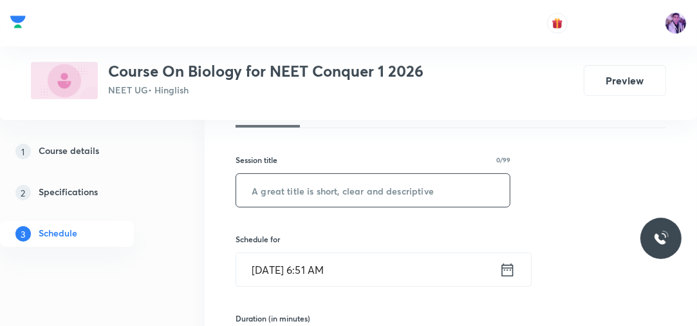
click at [350, 183] on input "text" at bounding box center [373, 190] width 274 height 33
paste input "Photosynthesis of Higher Plants - 7"
type input "Photosynthesis of Higher Plants - 8"
click at [317, 271] on input "[DATE] 6:51 AM" at bounding box center [367, 269] width 263 height 33
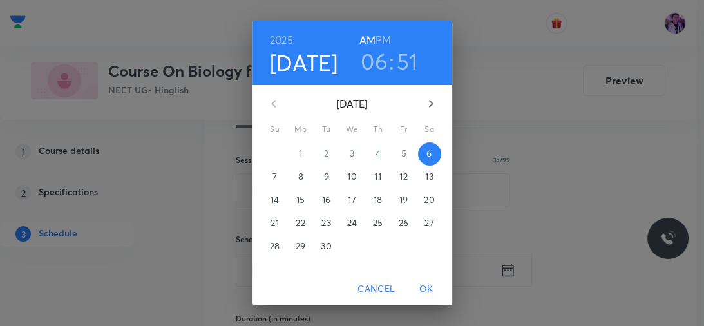
click at [371, 66] on h3 "06" at bounding box center [374, 61] width 27 height 27
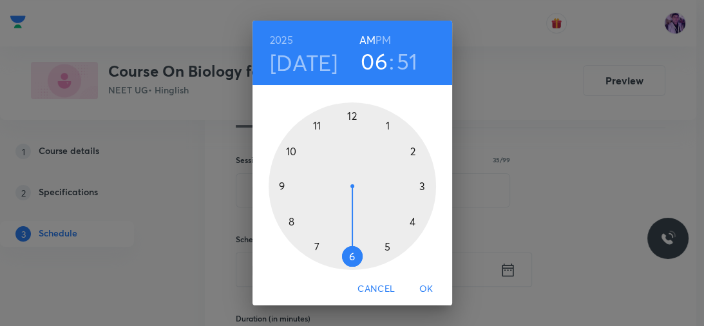
click at [278, 187] on div at bounding box center [352, 185] width 167 height 167
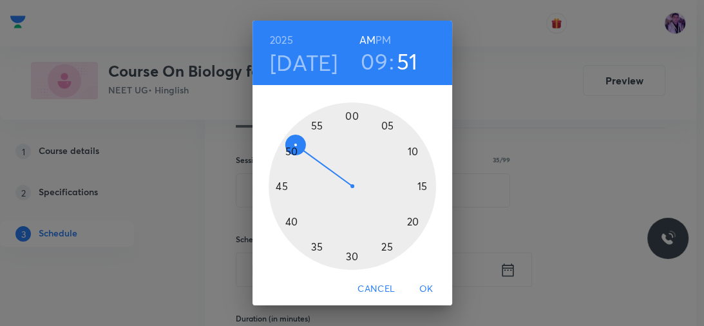
click at [417, 183] on div at bounding box center [352, 185] width 167 height 167
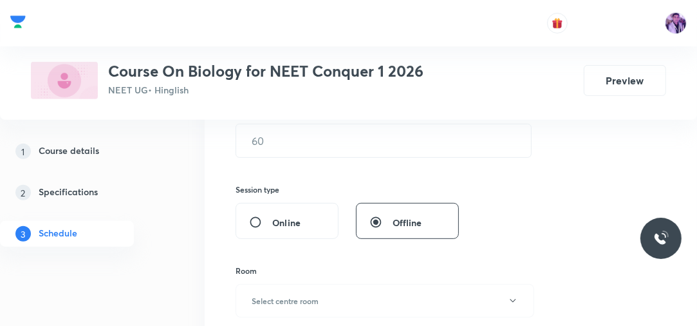
scroll to position [377, 0]
click at [248, 150] on input "text" at bounding box center [383, 142] width 295 height 33
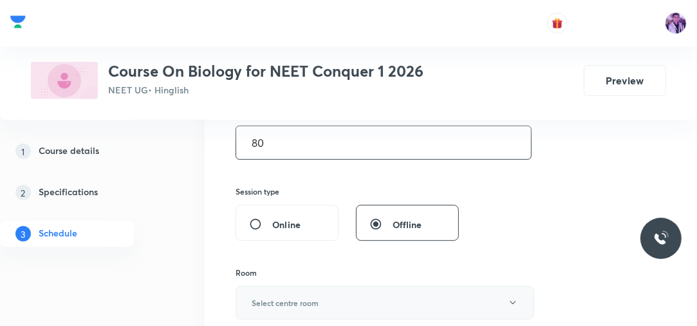
type input "80"
click at [325, 301] on button "Select centre room" at bounding box center [385, 302] width 299 height 33
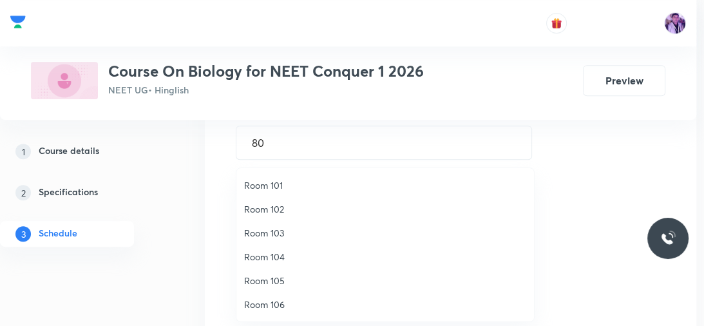
click at [285, 278] on span "Room 105" at bounding box center [385, 281] width 282 height 14
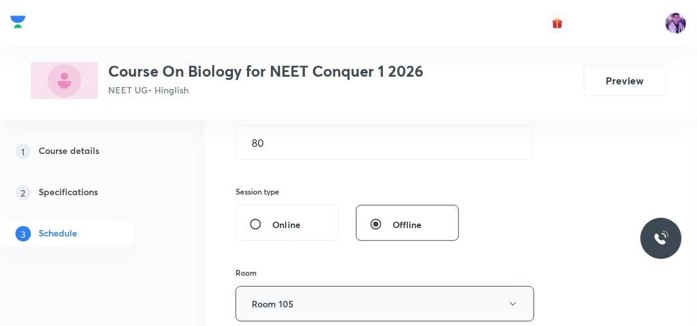
click at [260, 303] on button "Room 105" at bounding box center [385, 303] width 299 height 35
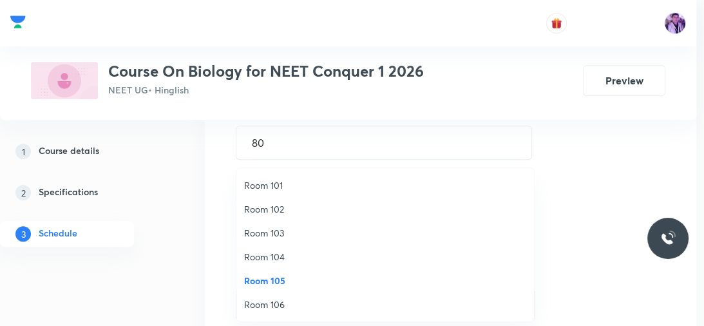
click at [298, 200] on li "Room 102" at bounding box center [385, 209] width 298 height 24
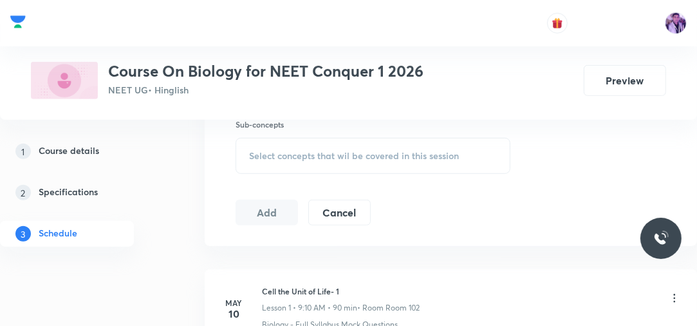
scroll to position [603, 0]
click at [328, 156] on span "Select concepts that wil be covered in this session" at bounding box center [354, 158] width 210 height 10
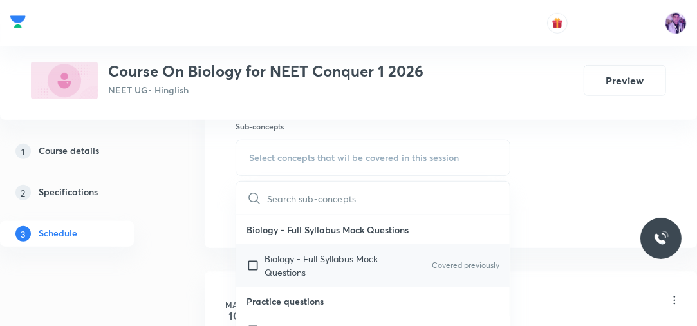
click at [269, 268] on p "Biology - Full Syllabus Mock Questions" at bounding box center [330, 265] width 130 height 27
checkbox input "true"
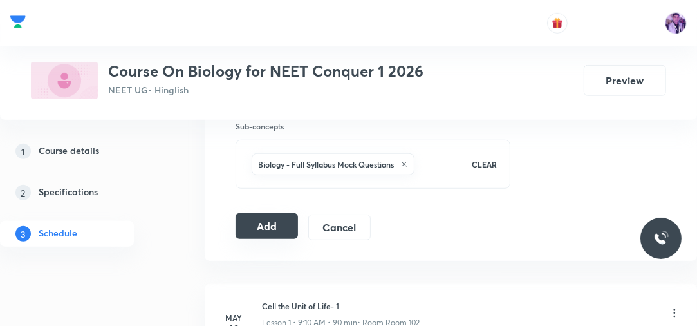
click at [276, 215] on button "Add" at bounding box center [267, 226] width 62 height 26
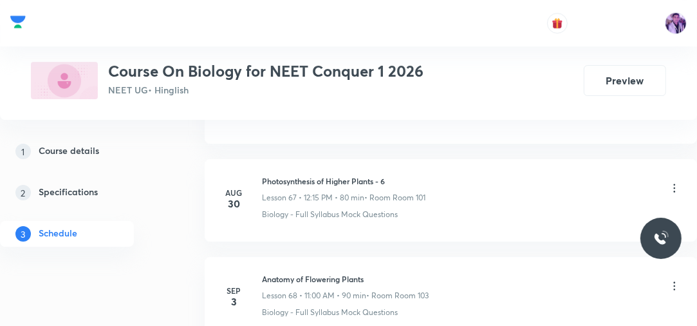
scroll to position [6818, 0]
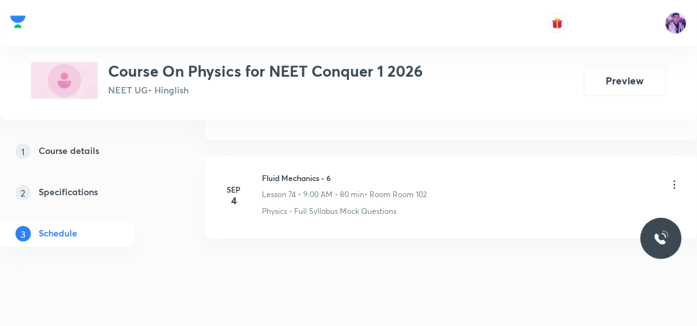
scroll to position [7875, 0]
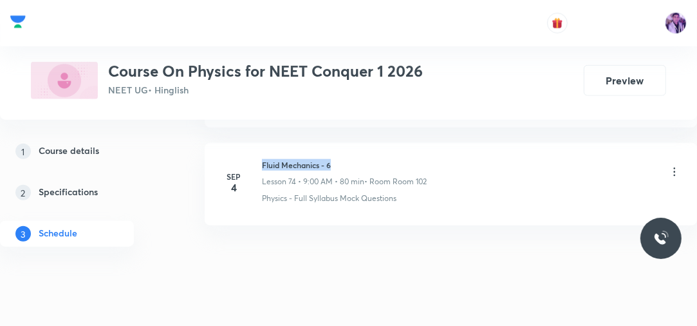
drag, startPoint x: 263, startPoint y: 144, endPoint x: 346, endPoint y: 135, distance: 84.3
click at [346, 143] on li "Sep 4 Fluid Mechanics - 6 Lesson 74 • 9:00 AM • 80 min • Room Room 102 Physics …" at bounding box center [451, 184] width 493 height 82
copy h6 "Fluid Mechanics - 6"
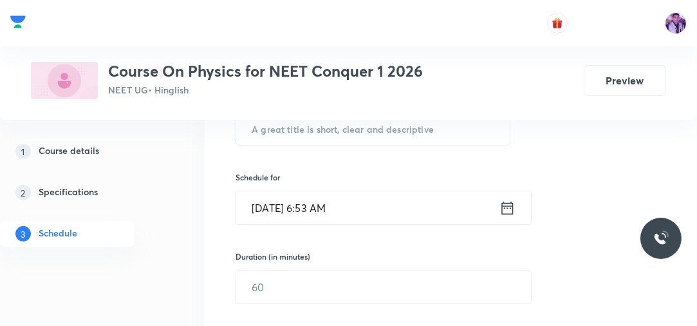
scroll to position [207, 0]
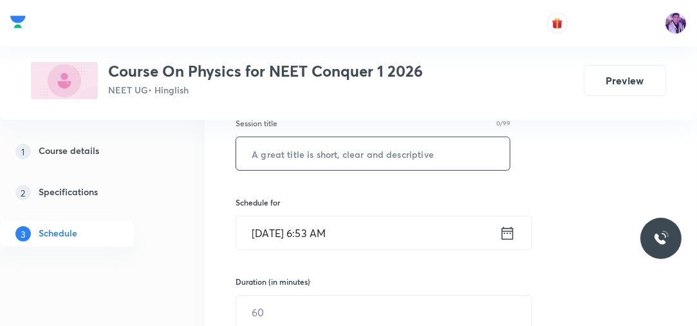
click at [475, 151] on input "text" at bounding box center [373, 153] width 274 height 33
paste input "Fluid Mechanics - 6"
type input "Fluid Mechanics - 7"
click at [339, 219] on input "Sep 6, 2025, 6:53 AM" at bounding box center [367, 232] width 263 height 33
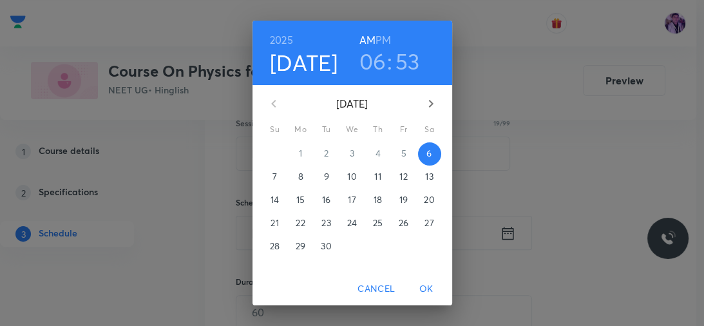
click at [368, 71] on h3 "06" at bounding box center [372, 61] width 27 height 27
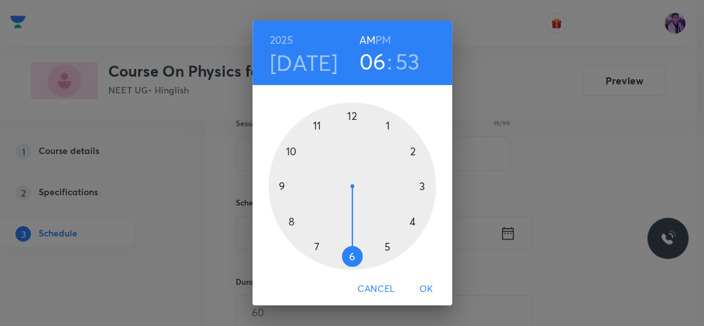
click at [291, 153] on div at bounding box center [352, 185] width 167 height 167
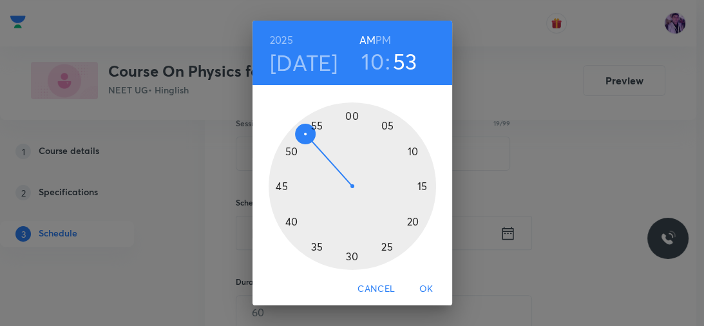
click at [289, 153] on div at bounding box center [352, 185] width 167 height 167
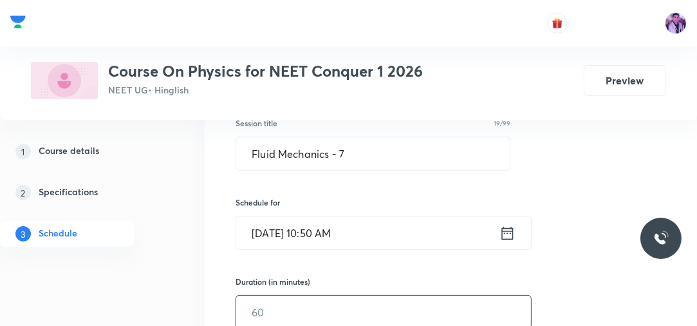
click at [264, 296] on input "text" at bounding box center [383, 312] width 295 height 33
type input "80"
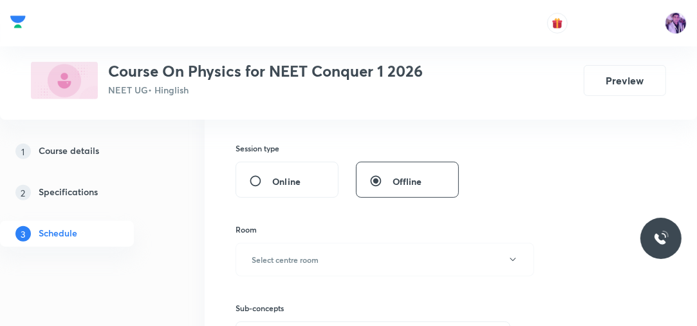
scroll to position [434, 0]
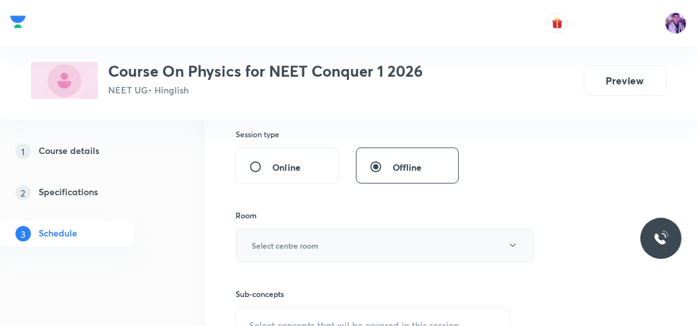
click at [303, 242] on h6 "Select centre room" at bounding box center [285, 246] width 67 height 12
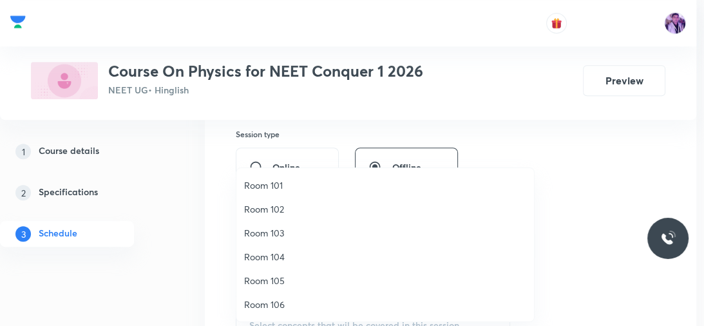
click at [293, 212] on span "Room 102" at bounding box center [385, 209] width 282 height 14
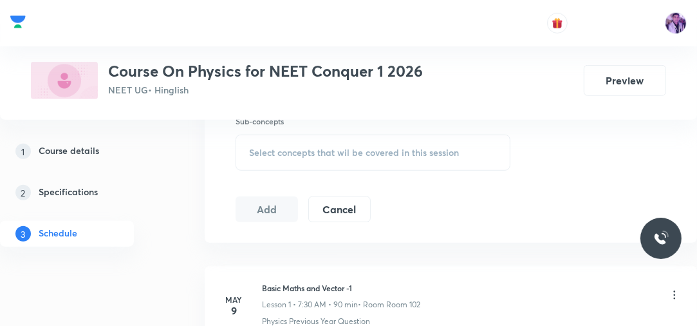
scroll to position [621, 0]
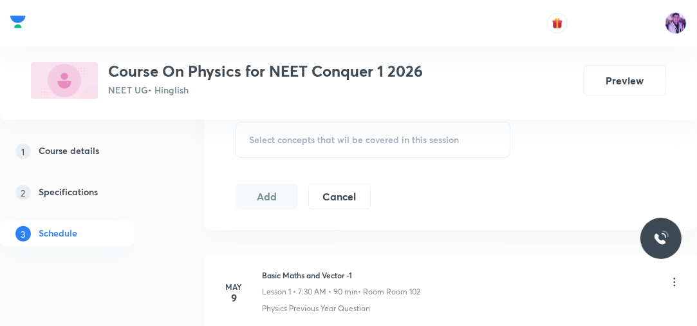
click at [360, 143] on span "Select concepts that wil be covered in this session" at bounding box center [354, 140] width 210 height 10
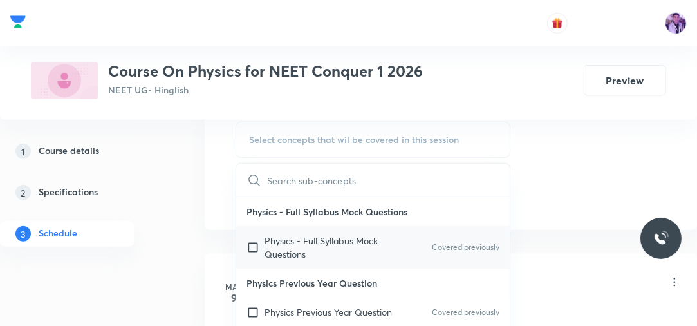
click at [314, 241] on p "Physics - Full Syllabus Mock Questions" at bounding box center [330, 247] width 130 height 27
checkbox input "true"
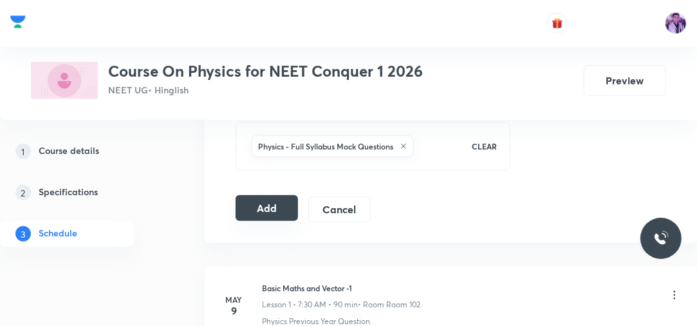
click at [286, 198] on button "Add" at bounding box center [267, 208] width 62 height 26
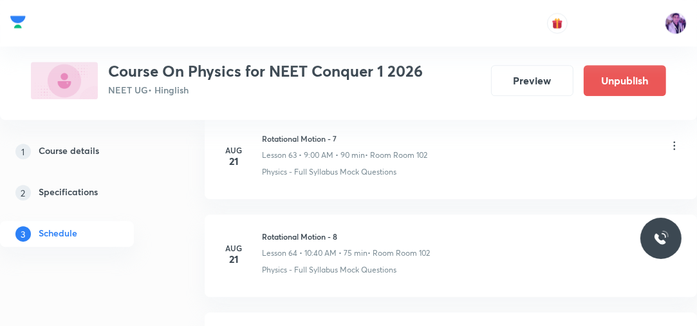
scroll to position [7404, 0]
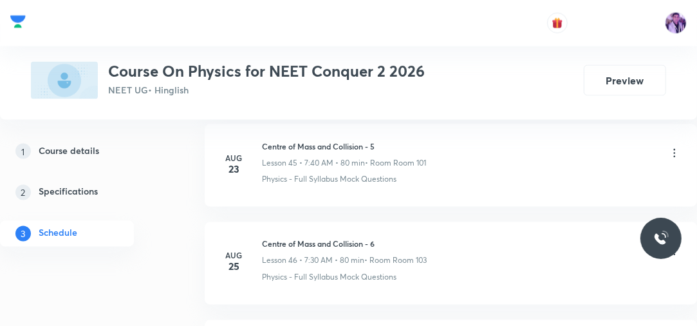
scroll to position [5629, 0]
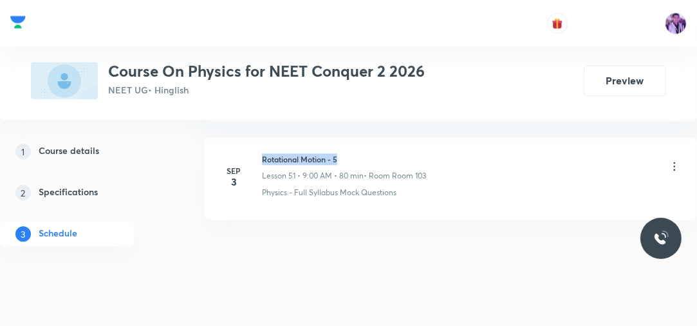
drag, startPoint x: 261, startPoint y: 144, endPoint x: 350, endPoint y: 149, distance: 89.6
click at [350, 153] on div "[DATE] Rotational Motion - 5 Lesson 51 • 9:00 AM • 80 min • Room Room 103 Physi…" at bounding box center [451, 175] width 460 height 45
copy h6 "Rotational Motion - 5"
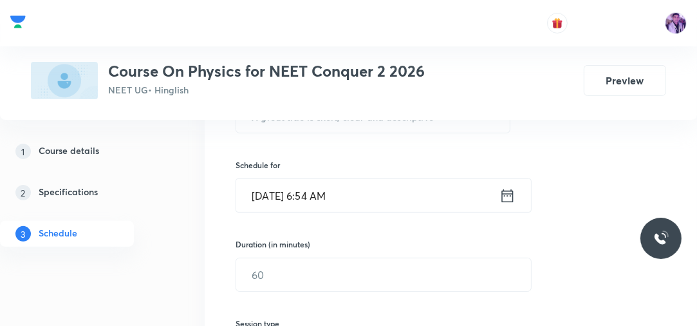
scroll to position [216, 0]
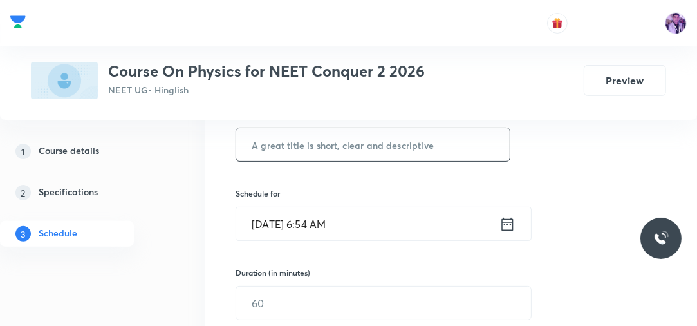
click at [426, 144] on input "text" at bounding box center [373, 144] width 274 height 33
paste input "Rotational Motion - 5"
type input "Rotational Motion - 6"
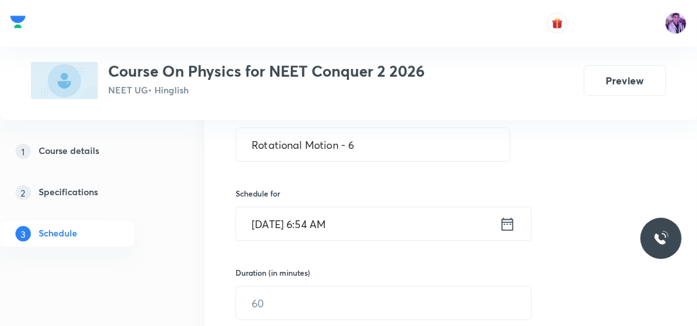
click at [317, 225] on input "[DATE] 6:54 AM" at bounding box center [367, 223] width 263 height 33
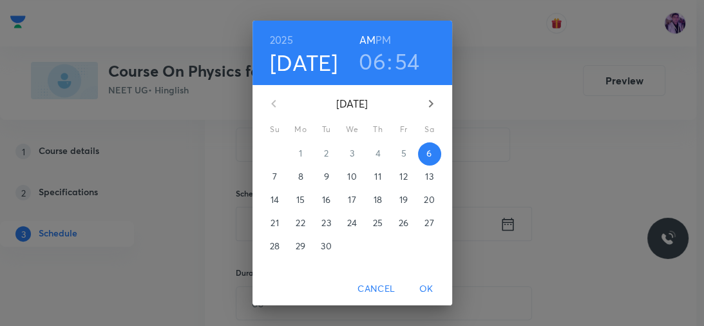
click at [371, 64] on h3 "06" at bounding box center [372, 61] width 27 height 27
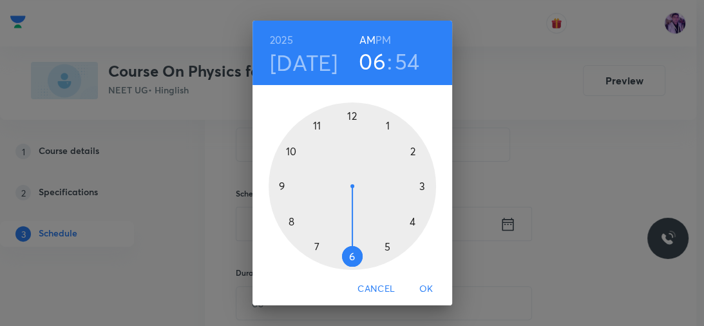
click at [279, 189] on div at bounding box center [352, 185] width 167 height 167
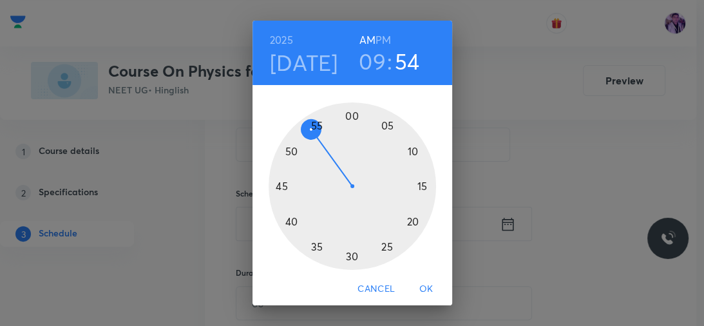
click at [417, 185] on div at bounding box center [352, 185] width 167 height 167
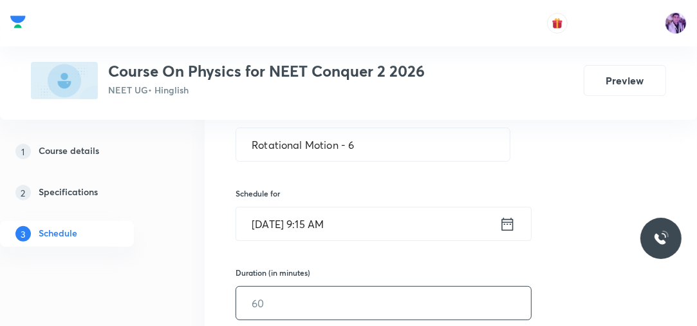
click at [280, 289] on input "text" at bounding box center [383, 303] width 295 height 33
type input "80"
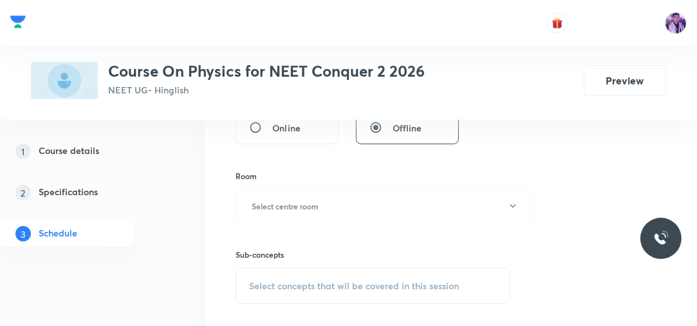
scroll to position [484, 0]
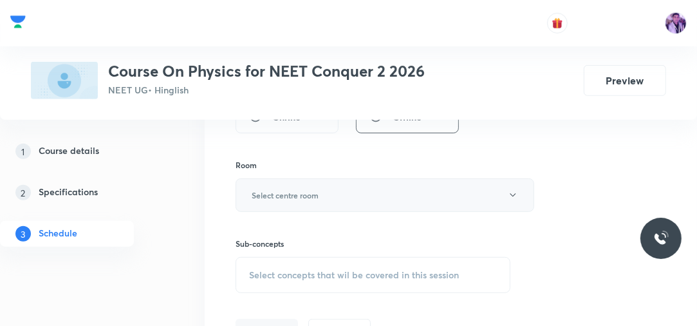
click at [359, 204] on button "Select centre room" at bounding box center [385, 194] width 299 height 33
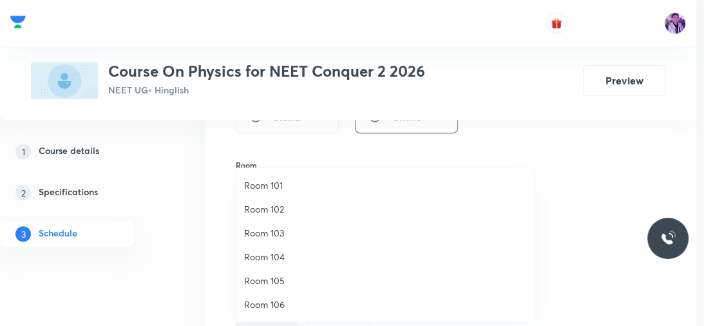
click at [276, 229] on span "Room 103" at bounding box center [385, 233] width 282 height 14
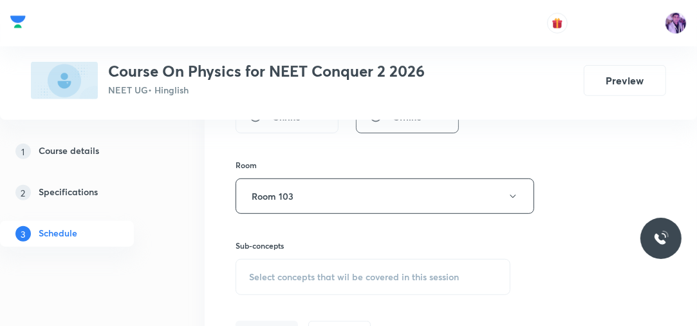
click at [281, 267] on div "Select concepts that wil be covered in this session" at bounding box center [373, 277] width 275 height 36
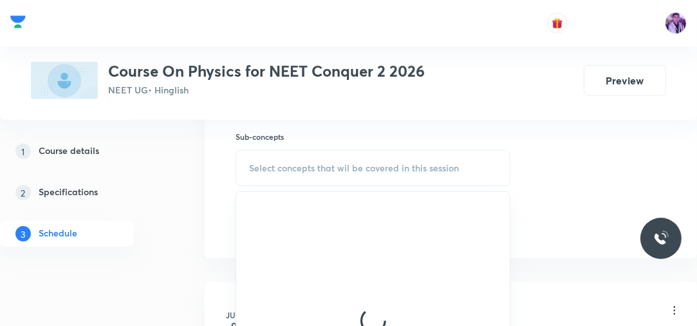
scroll to position [612, 0]
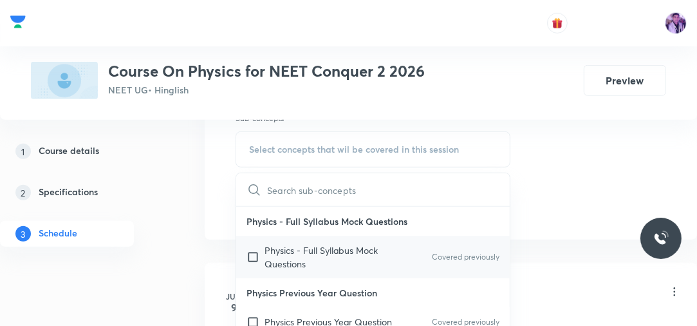
click at [283, 250] on p "Physics - Full Syllabus Mock Questions" at bounding box center [330, 256] width 130 height 27
checkbox input "true"
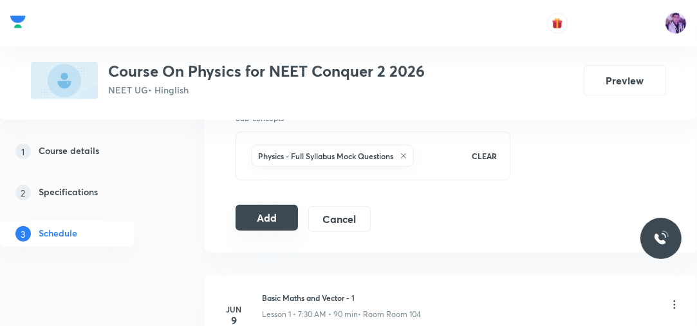
click at [283, 207] on button "Add" at bounding box center [267, 218] width 62 height 26
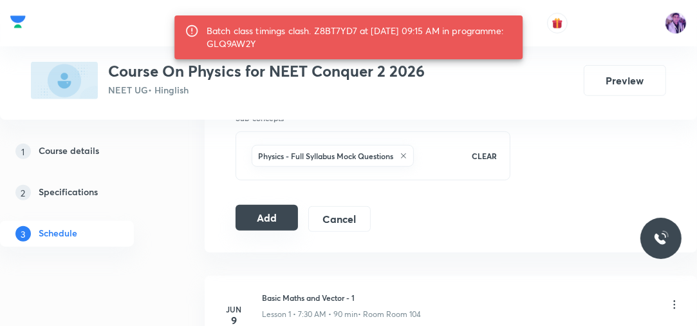
click at [282, 207] on button "Add" at bounding box center [267, 218] width 62 height 26
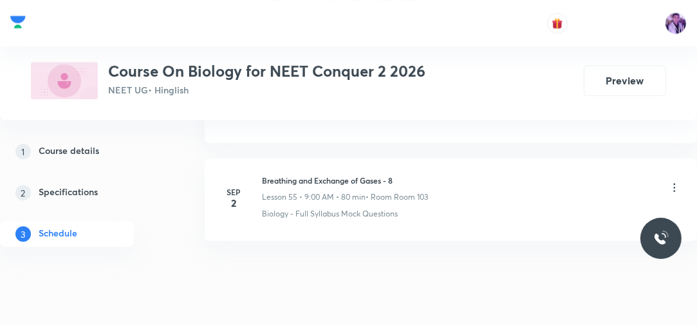
scroll to position [6020, 0]
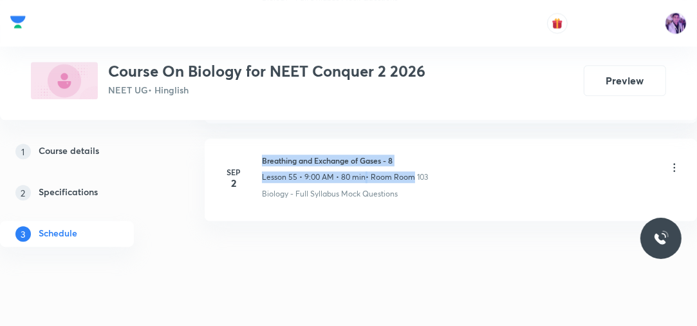
drag, startPoint x: 265, startPoint y: 146, endPoint x: 412, endPoint y: 152, distance: 147.6
click at [412, 155] on div "Breathing and Exchange of Gases - 8 Lesson 55 • 9:00 AM • 80 min • Room Room 103" at bounding box center [345, 169] width 166 height 28
click at [409, 155] on h6 "Breathing and Exchange of Gases - 8" at bounding box center [345, 161] width 166 height 12
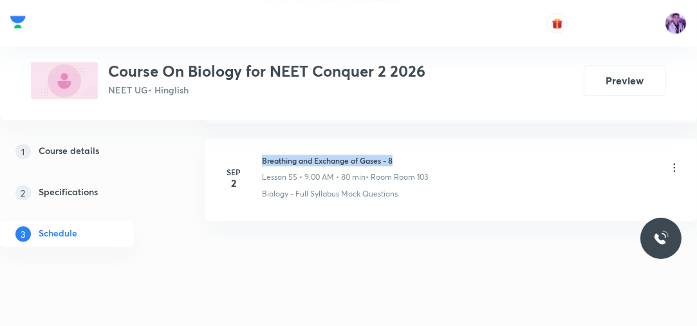
drag, startPoint x: 264, startPoint y: 143, endPoint x: 432, endPoint y: 144, distance: 168.1
click at [432, 155] on div "Breathing and Exchange of Gases - 8 Lesson 55 • 9:00 AM • 80 min • Room Room 103" at bounding box center [471, 169] width 419 height 28
copy h6 "Breathing and Exchange of Gases - 8"
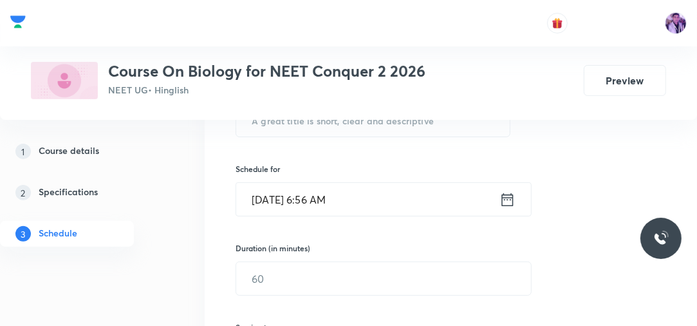
scroll to position [231, 0]
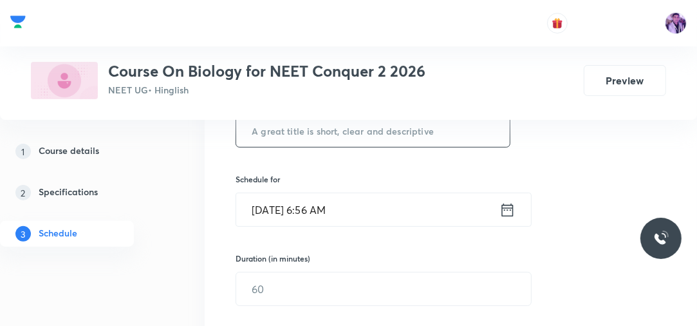
click at [394, 135] on input "text" at bounding box center [373, 130] width 274 height 33
paste input "Breathing and Exchange of Gases - 8"
type input "Breathing and Exchange of Gases - 9"
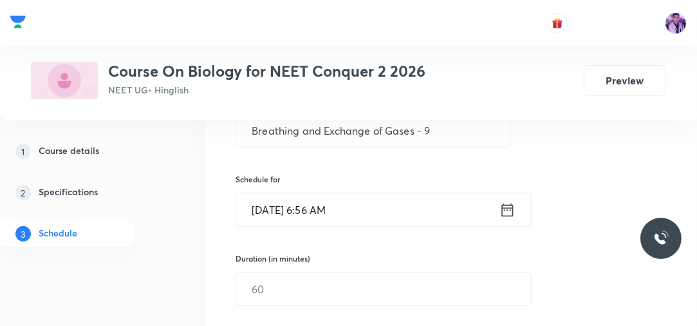
click at [324, 207] on input "Sep 6, 2025, 6:56 AM" at bounding box center [367, 209] width 263 height 33
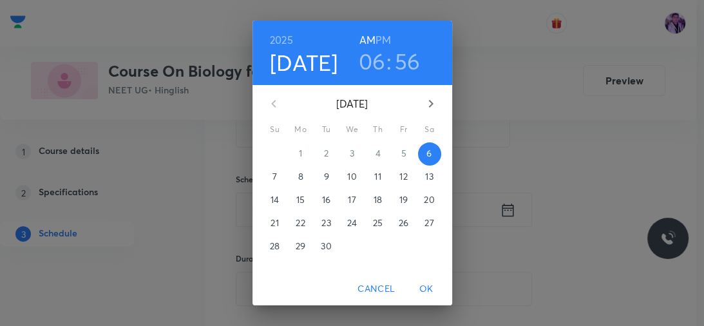
click at [372, 56] on h3 "06" at bounding box center [372, 61] width 27 height 27
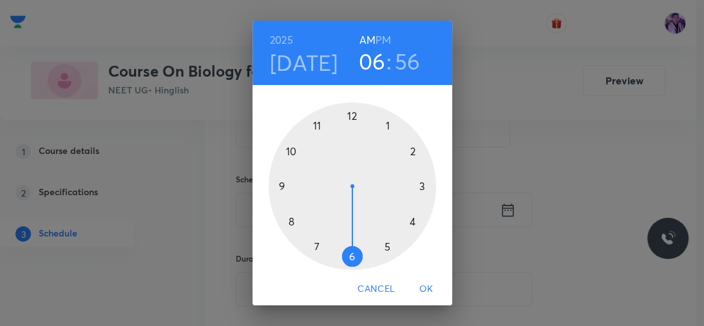
click at [292, 149] on div at bounding box center [352, 185] width 167 height 167
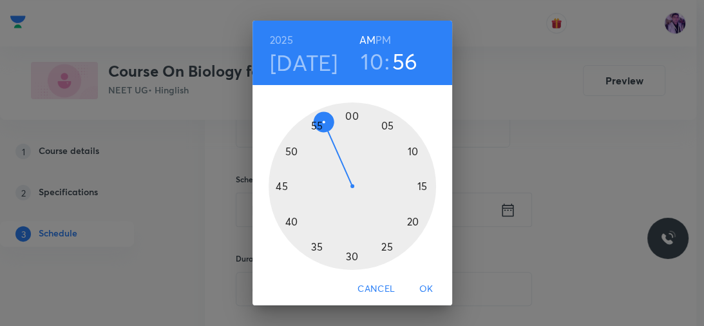
click at [277, 185] on div at bounding box center [352, 185] width 167 height 167
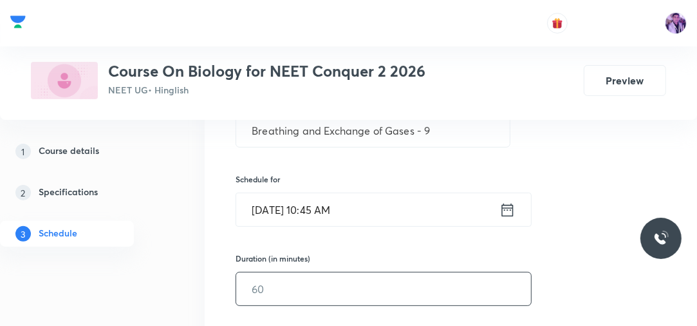
click at [269, 272] on input "text" at bounding box center [383, 288] width 295 height 33
type input "80"
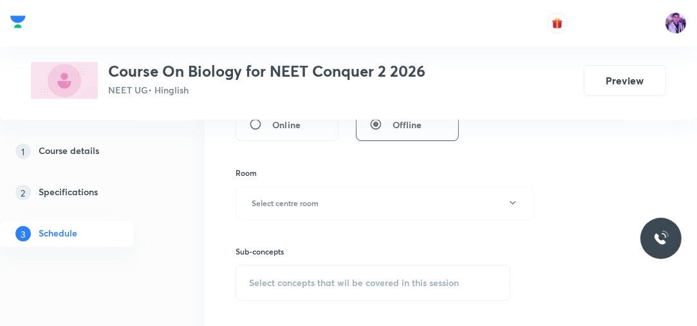
scroll to position [478, 0]
click at [280, 200] on h6 "Select centre room" at bounding box center [285, 202] width 67 height 12
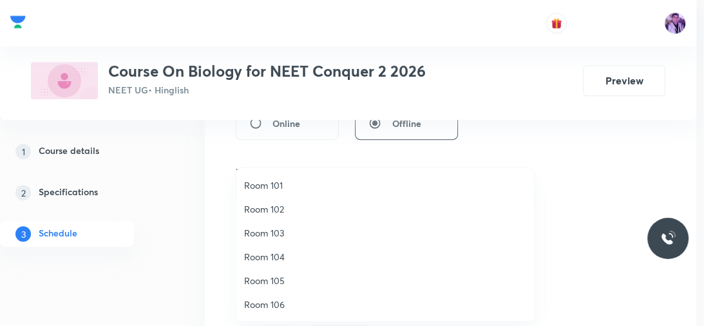
click at [250, 288] on li "Room 105" at bounding box center [385, 281] width 298 height 24
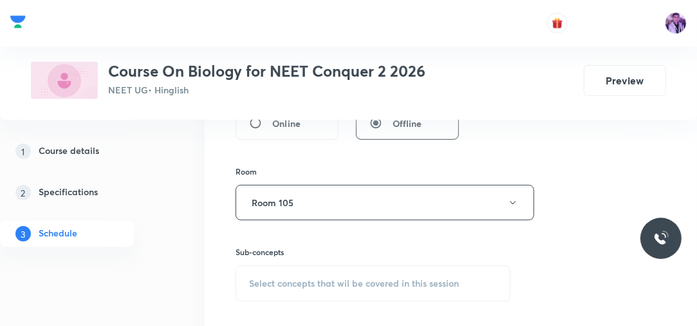
click at [300, 279] on span "Select concepts that wil be covered in this session" at bounding box center [354, 283] width 210 height 10
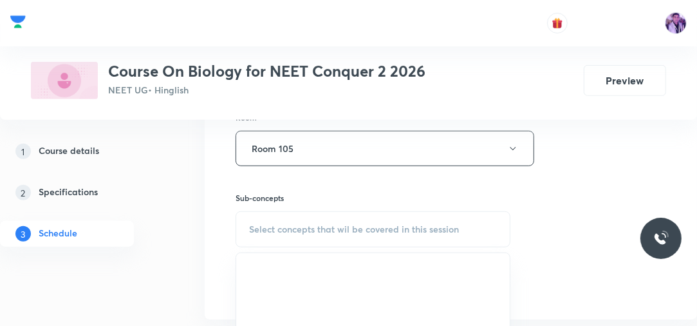
scroll to position [551, 0]
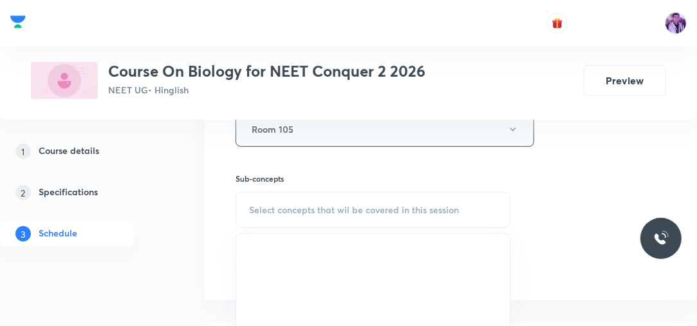
click at [374, 126] on button "Room 105" at bounding box center [385, 128] width 299 height 35
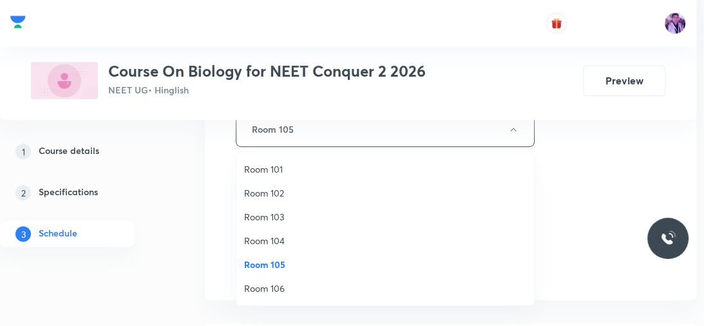
click at [281, 209] on li "Room 103" at bounding box center [385, 217] width 298 height 24
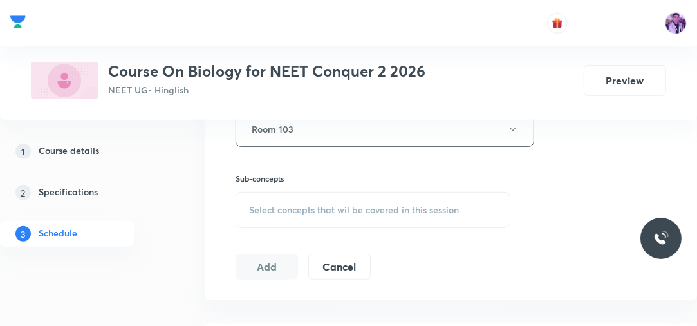
click at [281, 209] on span "Select concepts that wil be covered in this session" at bounding box center [354, 210] width 210 height 10
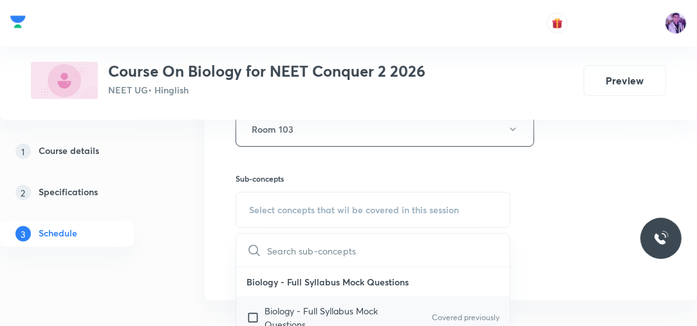
click at [303, 304] on p "Biology - Full Syllabus Mock Questions" at bounding box center [330, 317] width 130 height 27
checkbox input "true"
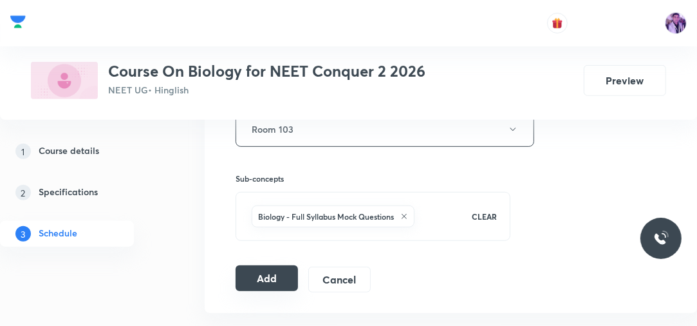
click at [271, 270] on button "Add" at bounding box center [267, 278] width 62 height 26
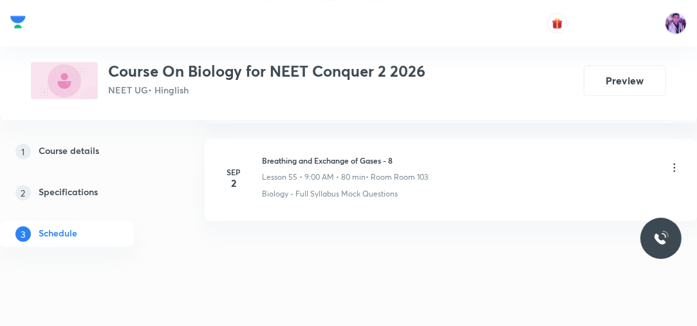
scroll to position [5452, 0]
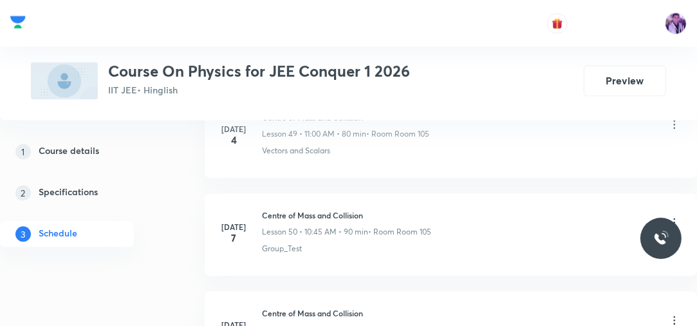
scroll to position [9242, 0]
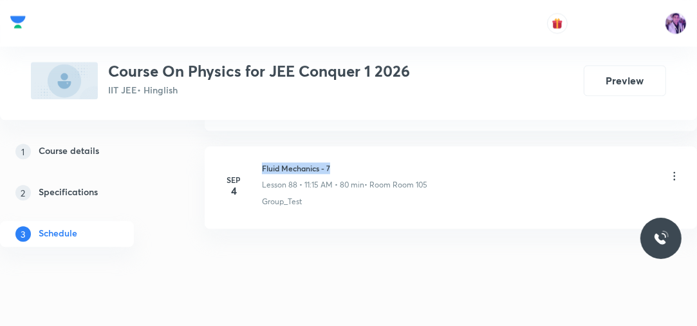
drag, startPoint x: 261, startPoint y: 140, endPoint x: 337, endPoint y: 141, distance: 76.0
click at [337, 162] on h6 "Fluid Mechanics - 7" at bounding box center [344, 168] width 165 height 12
copy h6 "Fluid Mechanics - 7"
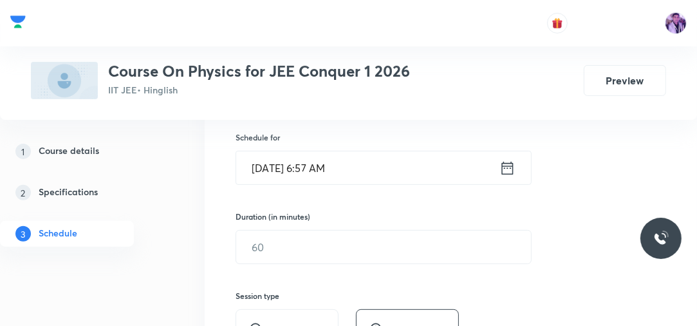
scroll to position [227, 0]
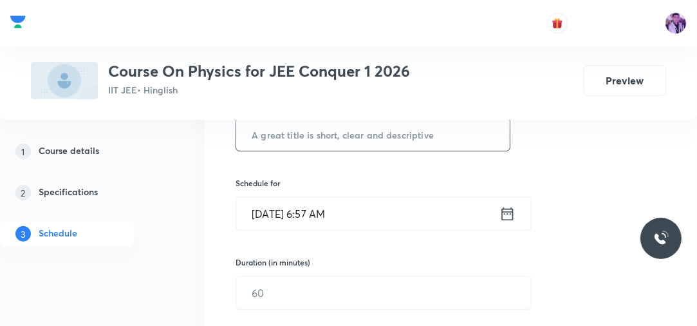
click at [442, 138] on input "text" at bounding box center [373, 134] width 274 height 33
paste input "Fluid Mechanics - 7"
type input "Fluid Mechanics - 8"
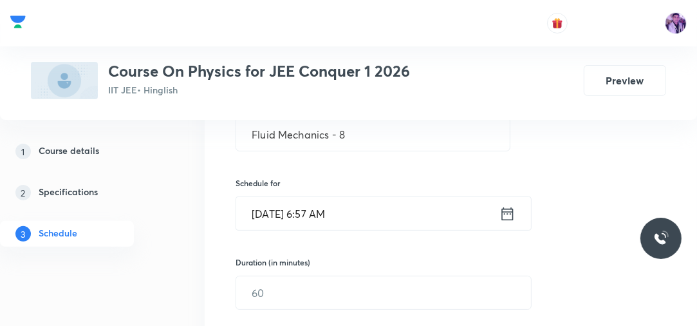
click at [333, 197] on input "Sep 6, 2025, 6:57 AM" at bounding box center [367, 213] width 263 height 33
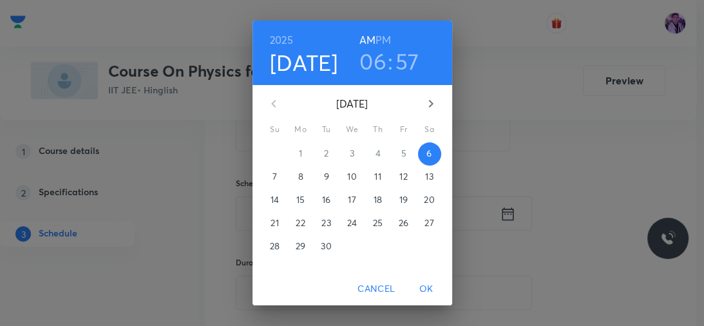
click at [371, 60] on h3 "06" at bounding box center [372, 61] width 27 height 27
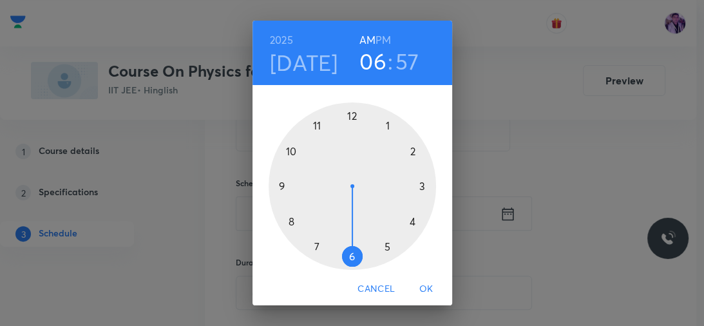
click at [290, 153] on div at bounding box center [352, 185] width 167 height 167
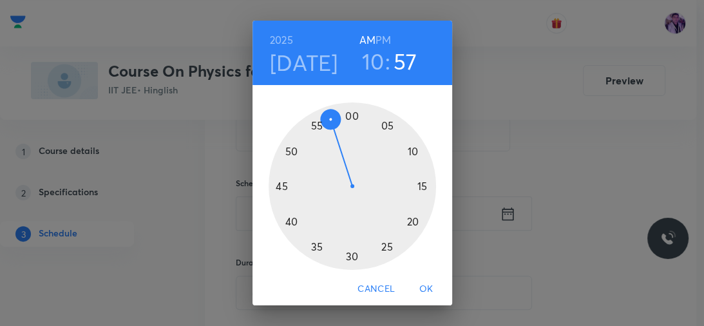
click at [290, 153] on div at bounding box center [352, 185] width 167 height 167
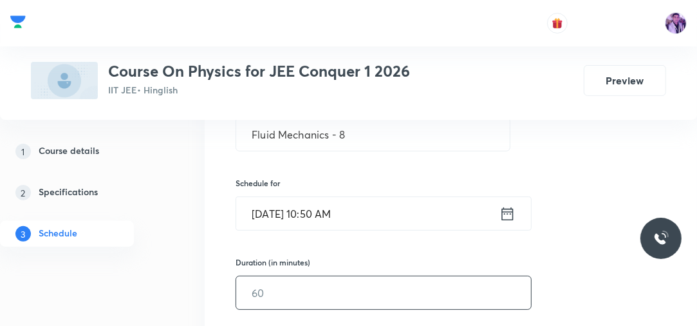
click at [267, 294] on input "text" at bounding box center [383, 292] width 295 height 33
type input "80"
click at [223, 242] on div "Session 89 Live class Session title 19/99 Fluid Mechanics - 8 ​ Schedule for Se…" at bounding box center [451, 310] width 493 height 623
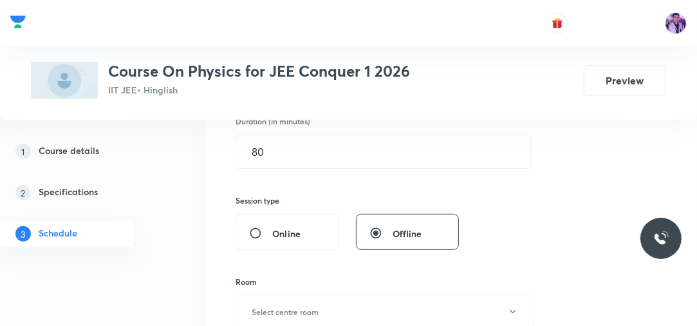
scroll to position [453, 0]
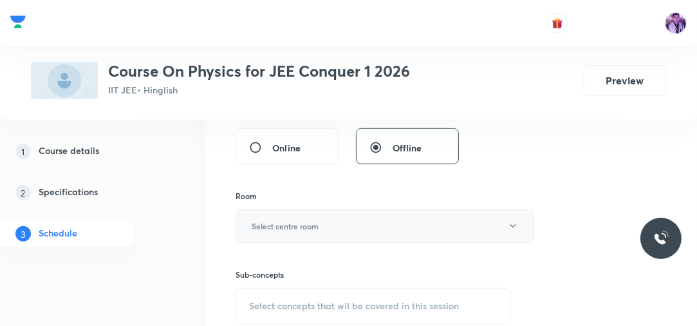
click at [280, 224] on h6 "Select centre room" at bounding box center [285, 226] width 67 height 12
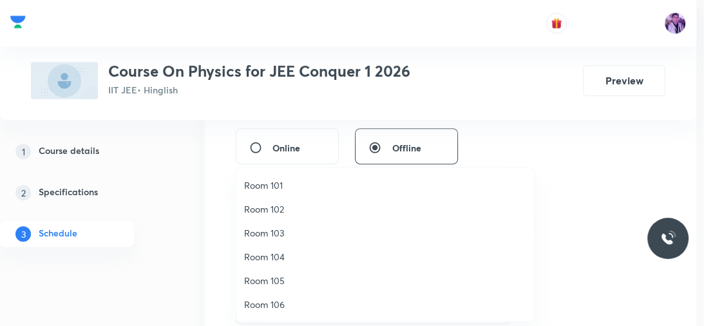
click at [269, 278] on span "Room 105" at bounding box center [385, 281] width 282 height 14
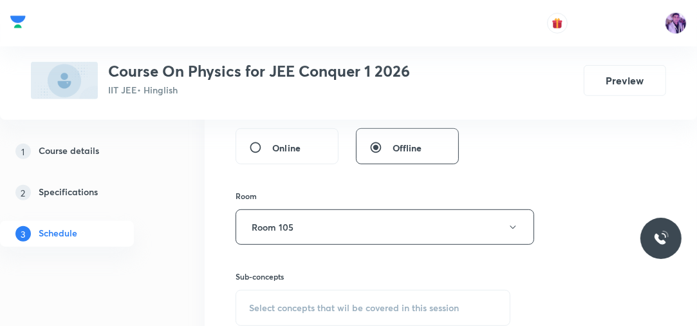
click at [293, 303] on span "Select concepts that wil be covered in this session" at bounding box center [354, 308] width 210 height 10
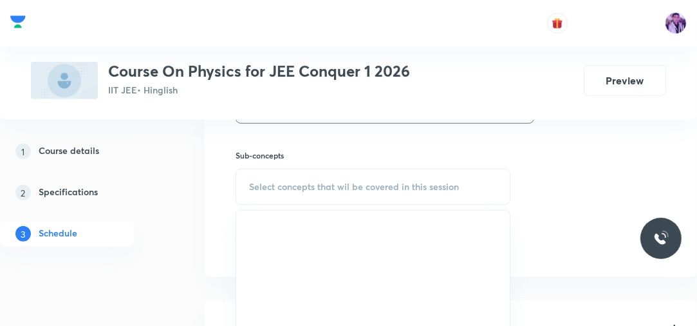
scroll to position [605, 0]
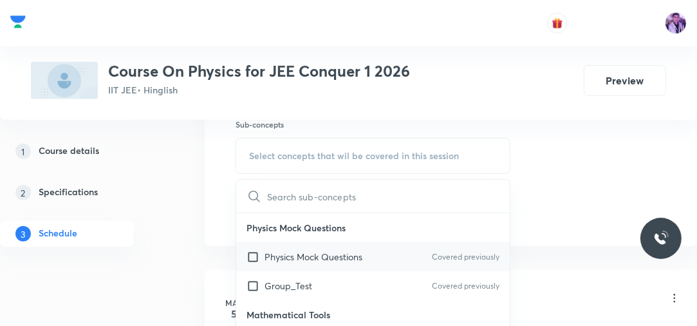
click at [285, 247] on div "Physics Mock Questions Covered previously" at bounding box center [373, 256] width 274 height 29
checkbox input "true"
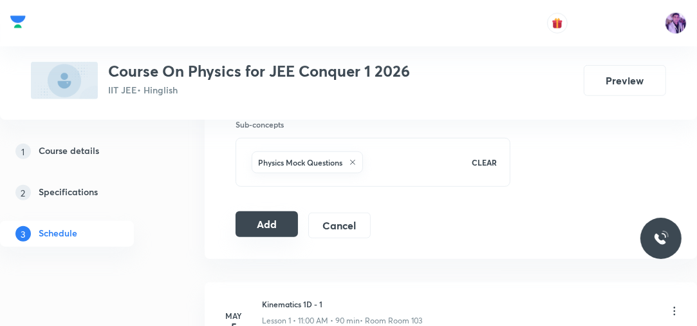
click at [270, 227] on button "Add" at bounding box center [267, 224] width 62 height 26
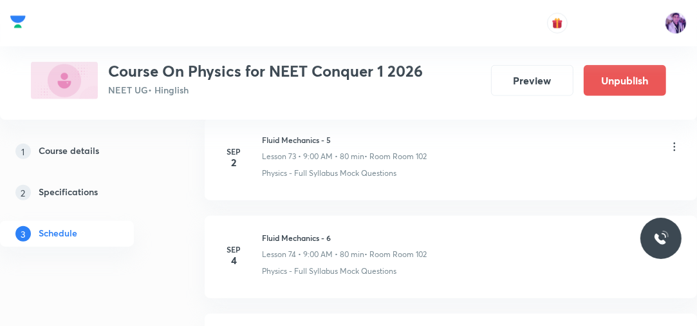
scroll to position [7972, 0]
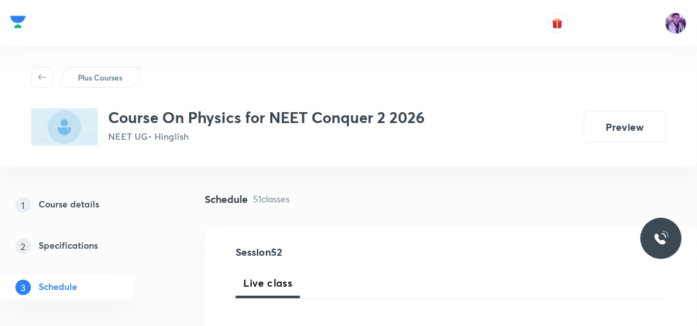
drag, startPoint x: 0, startPoint y: 0, endPoint x: 604, endPoint y: 246, distance: 652.2
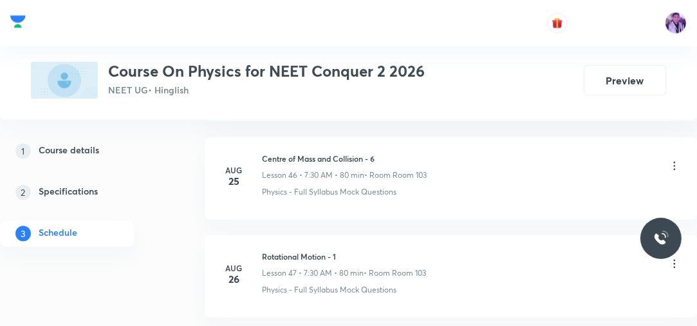
scroll to position [5629, 0]
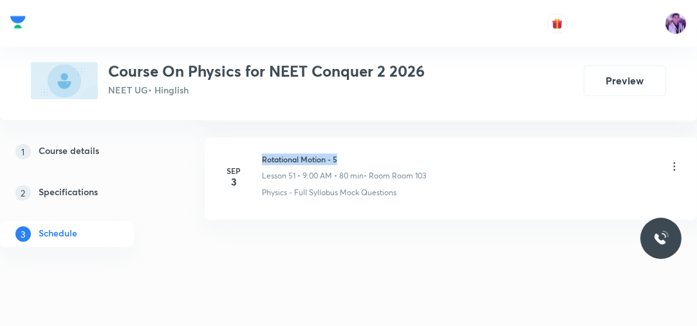
drag, startPoint x: 263, startPoint y: 143, endPoint x: 362, endPoint y: 138, distance: 99.3
click at [361, 138] on li "[DATE] Rotational Motion - 5 Lesson 51 • 9:00 AM • 80 min • Room Room 103 Physi…" at bounding box center [451, 178] width 493 height 82
copy h6 "Rotational Motion - 5"
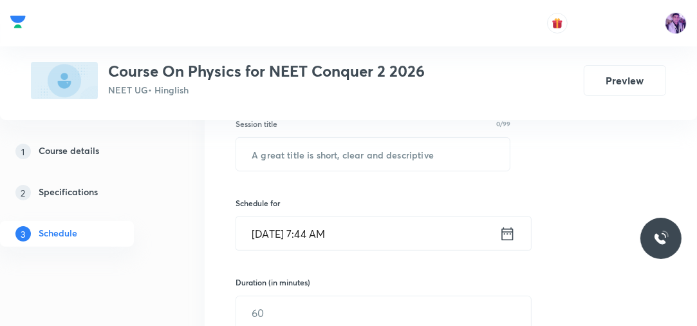
scroll to position [216, 0]
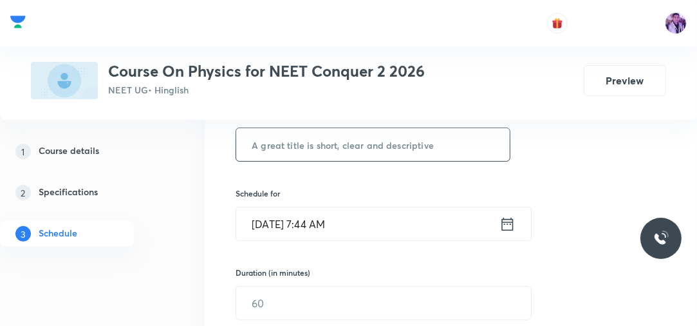
click at [430, 140] on input "text" at bounding box center [373, 144] width 274 height 33
paste input "Rotational Motion - 5"
click at [430, 140] on input "Rotational Motion - 5" at bounding box center [373, 144] width 274 height 33
type input "Rotational Motion - 6"
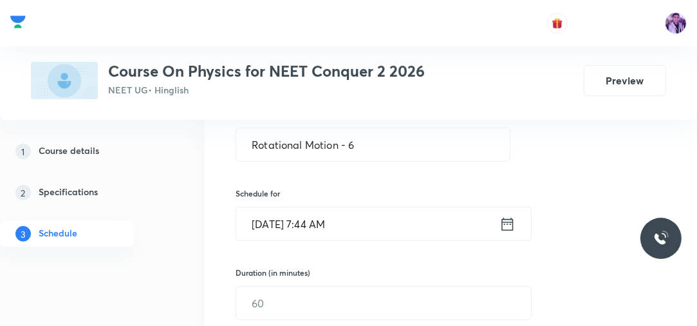
click at [323, 215] on input "[DATE] 7:44 AM" at bounding box center [367, 223] width 263 height 33
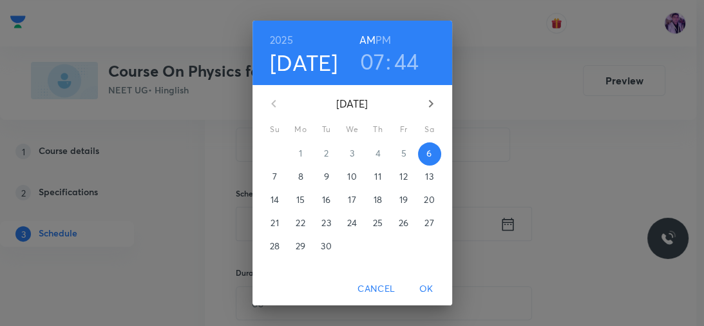
click at [366, 59] on h3 "07" at bounding box center [372, 61] width 25 height 27
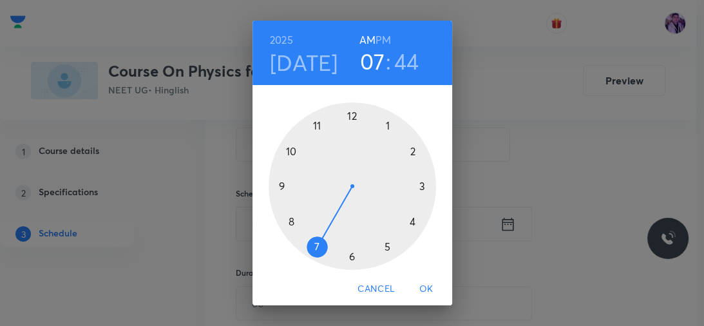
click at [282, 185] on div at bounding box center [352, 185] width 167 height 167
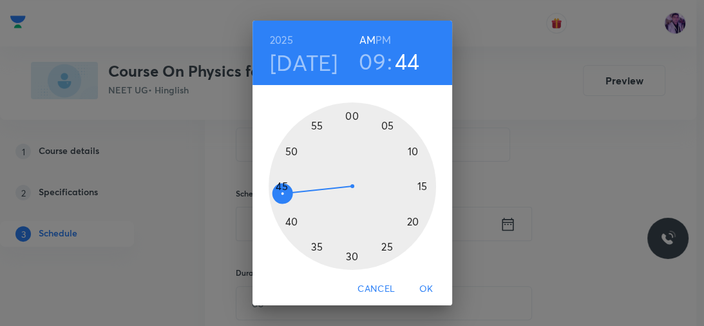
click at [408, 149] on div at bounding box center [352, 185] width 167 height 167
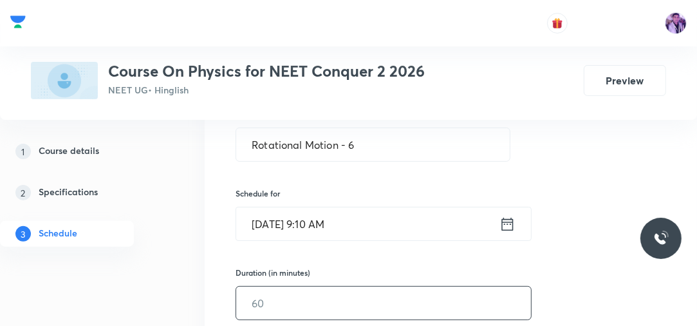
click at [301, 308] on input "text" at bounding box center [383, 303] width 295 height 33
type input "80"
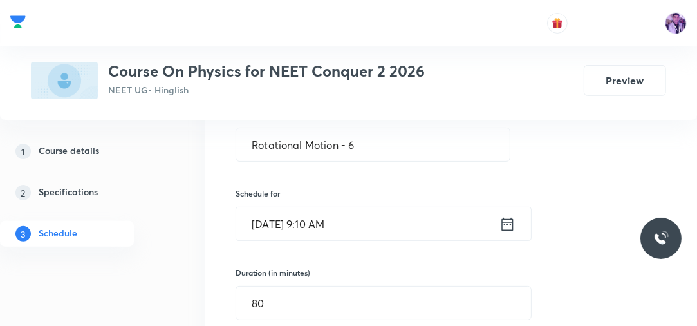
click at [221, 295] on div "Session 52 Live class Session title 21/99 Rotational Motion - 6 ​ Schedule for …" at bounding box center [451, 321] width 493 height 623
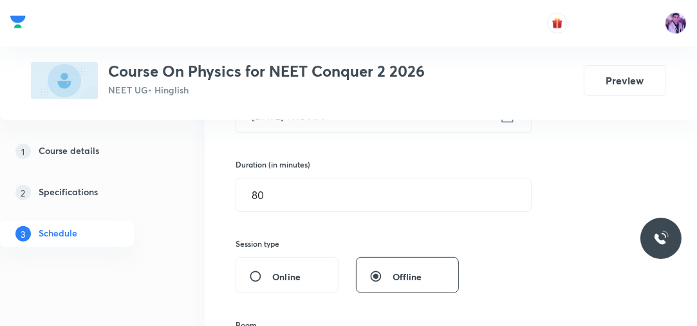
scroll to position [381, 0]
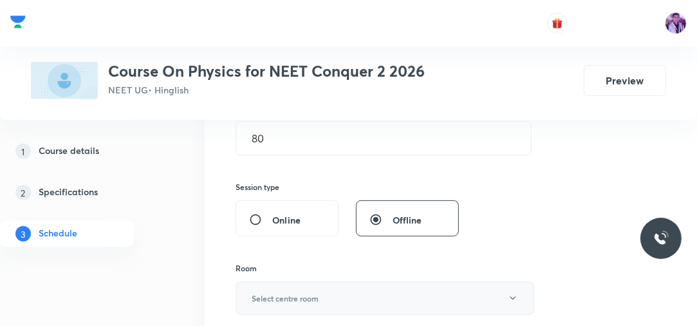
click at [268, 287] on button "Select centre room" at bounding box center [385, 297] width 299 height 33
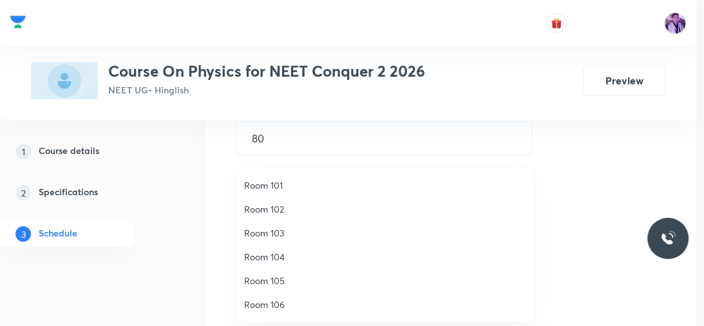
click at [285, 227] on span "Room 103" at bounding box center [385, 233] width 282 height 14
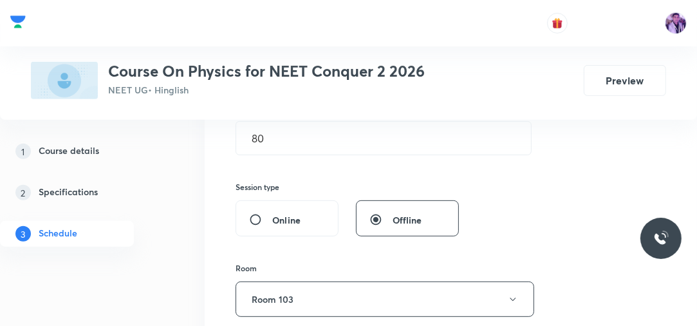
click at [215, 250] on div "Session 52 Live class Session title 21/99 Rotational Motion - 6 ​ Schedule for …" at bounding box center [451, 157] width 493 height 625
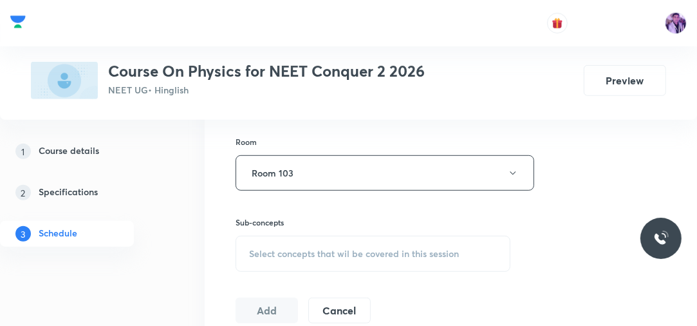
scroll to position [546, 0]
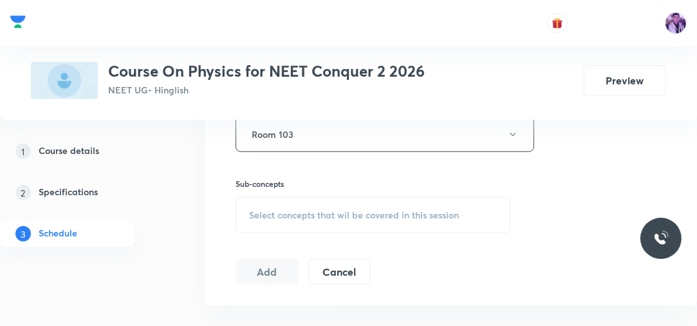
click at [286, 216] on span "Select concepts that wil be covered in this session" at bounding box center [354, 215] width 210 height 10
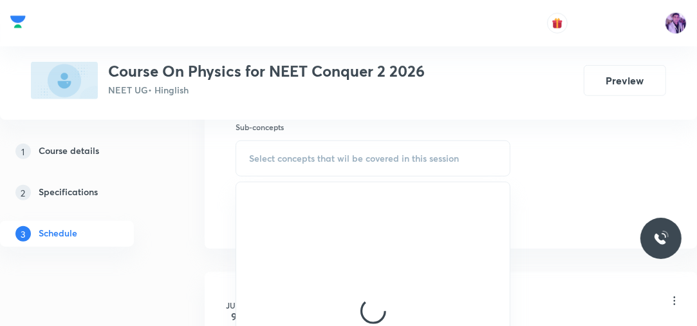
scroll to position [612, 0]
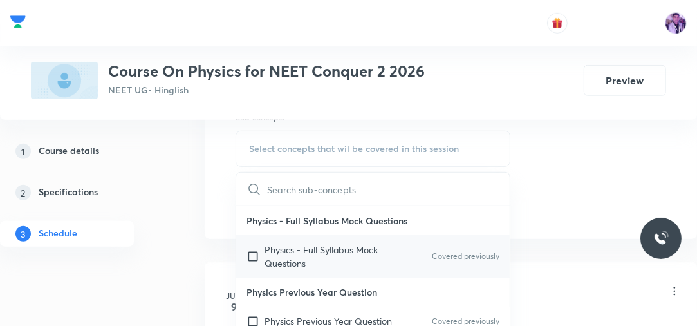
click at [305, 249] on p "Physics - Full Syllabus Mock Questions" at bounding box center [330, 256] width 130 height 27
checkbox input "true"
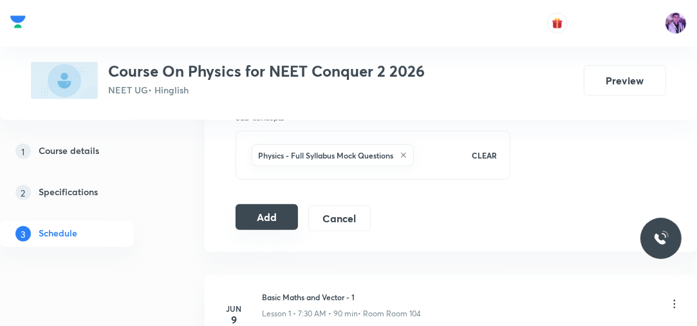
click at [261, 214] on button "Add" at bounding box center [267, 217] width 62 height 26
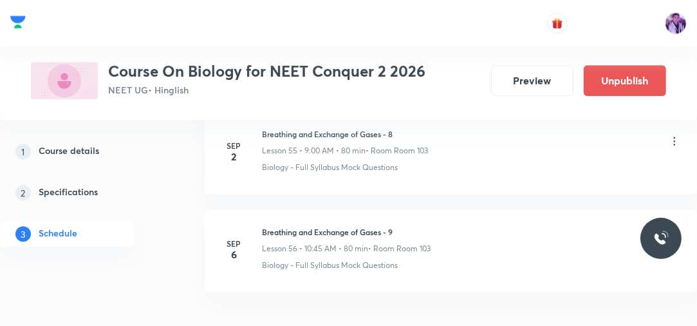
scroll to position [6117, 0]
